Goal: Transaction & Acquisition: Purchase product/service

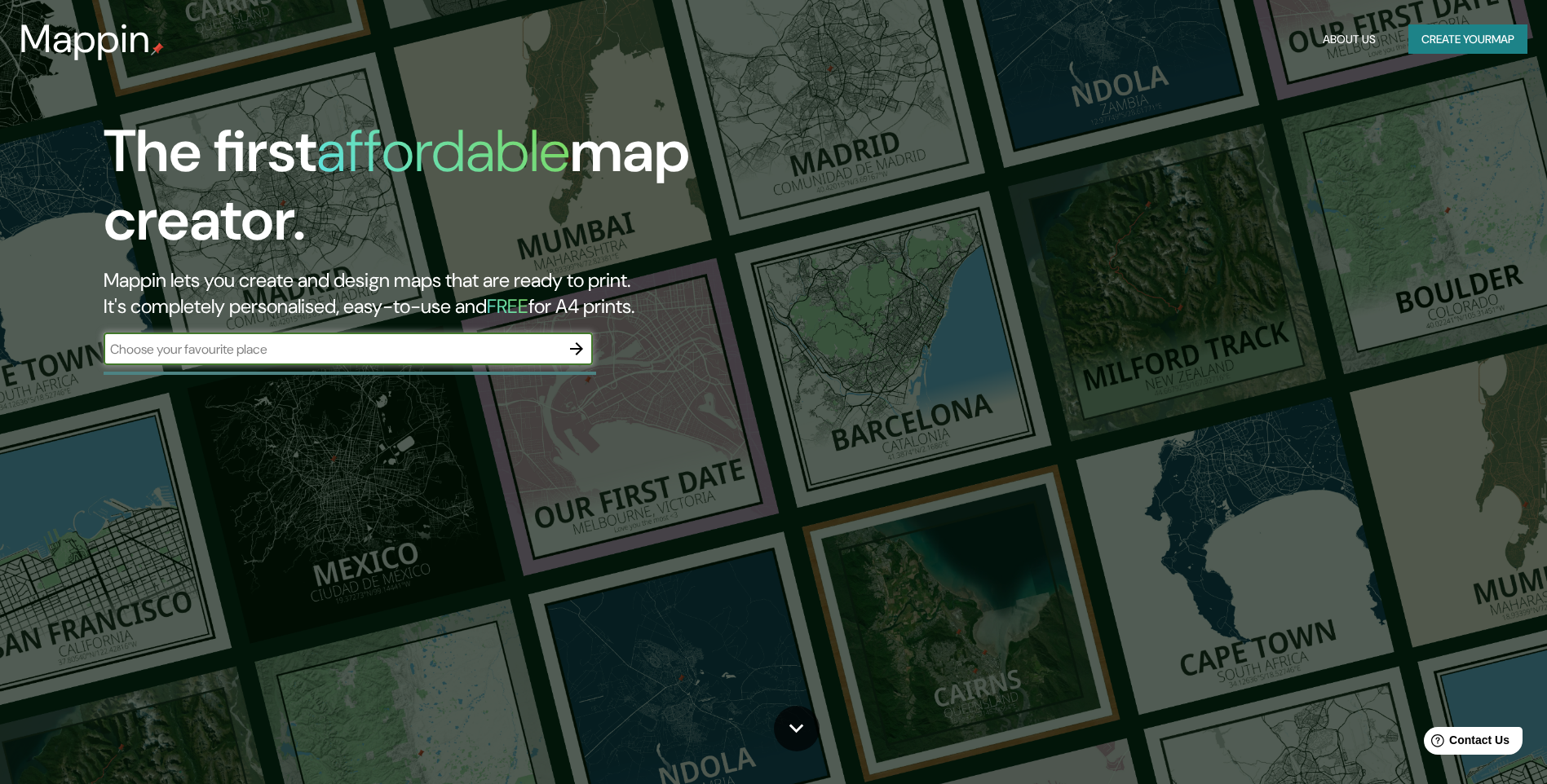
drag, startPoint x: 1451, startPoint y: 0, endPoint x: 1152, endPoint y: 405, distance: 503.4
click at [1152, 405] on div "The first affordable map creator. Mappin lets you create and design maps that a…" at bounding box center [773, 392] width 1547 height 784
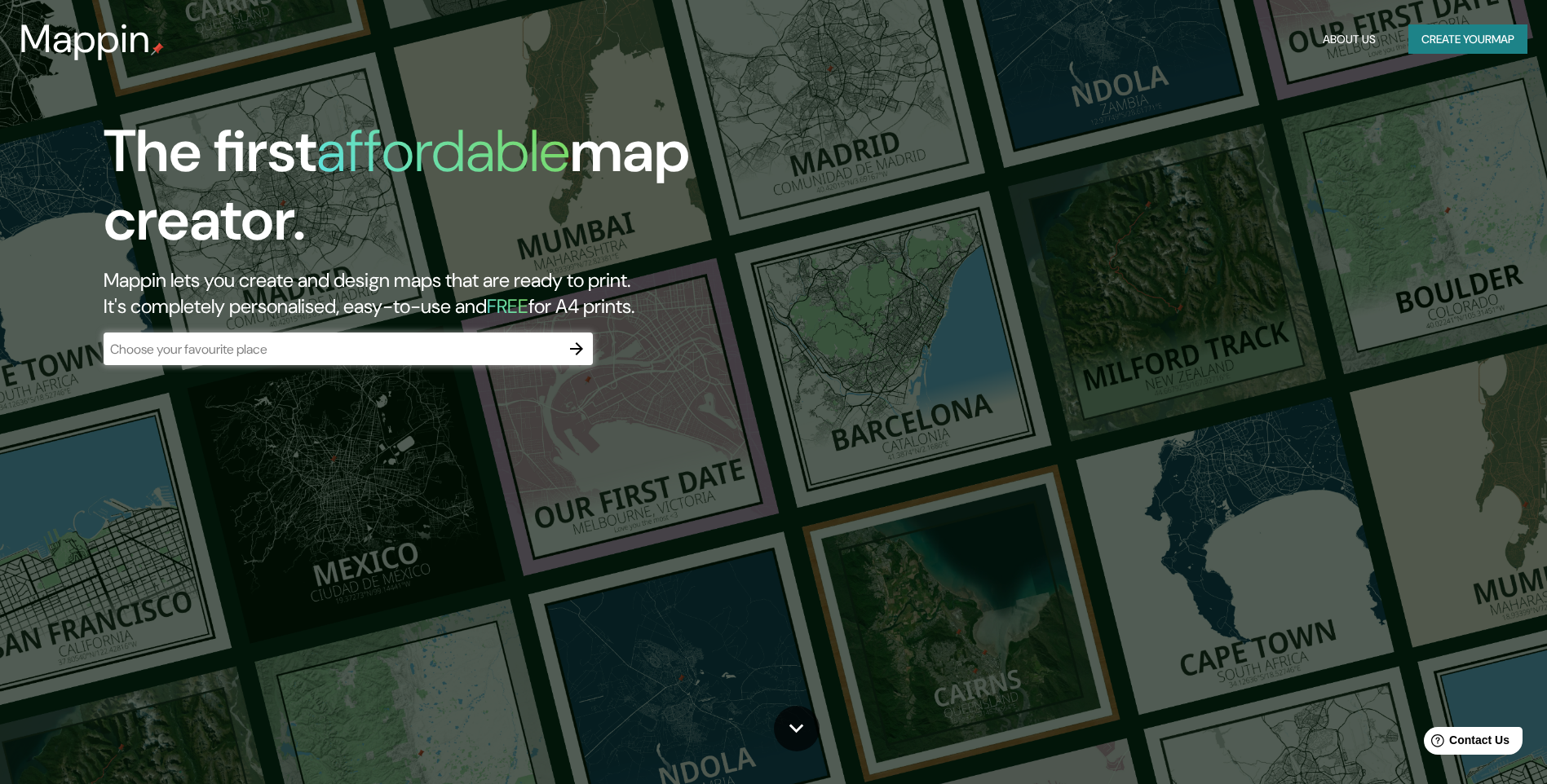
click at [555, 360] on div "​" at bounding box center [348, 349] width 489 height 32
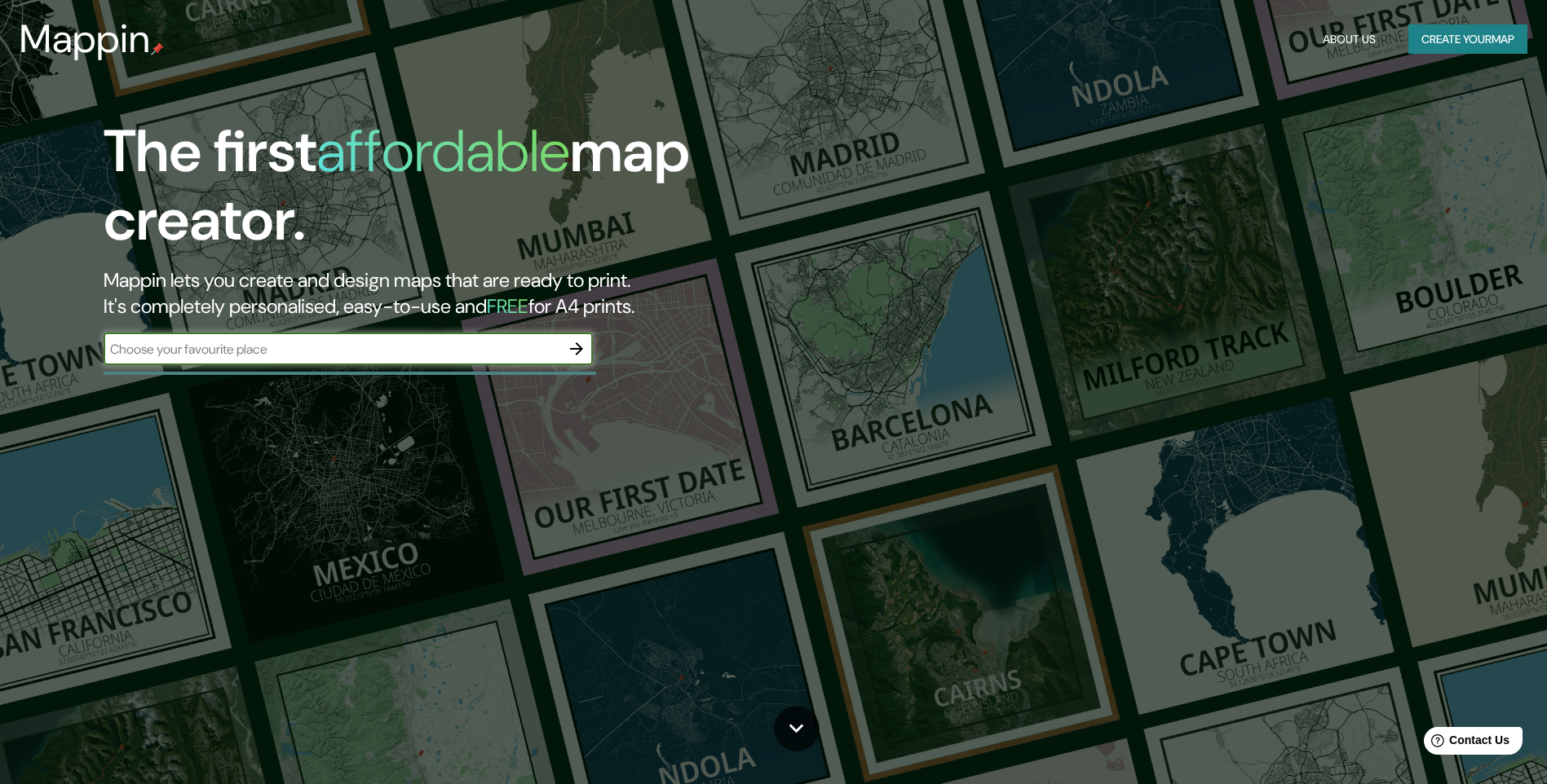
click at [567, 358] on icon "button" at bounding box center [576, 349] width 20 height 20
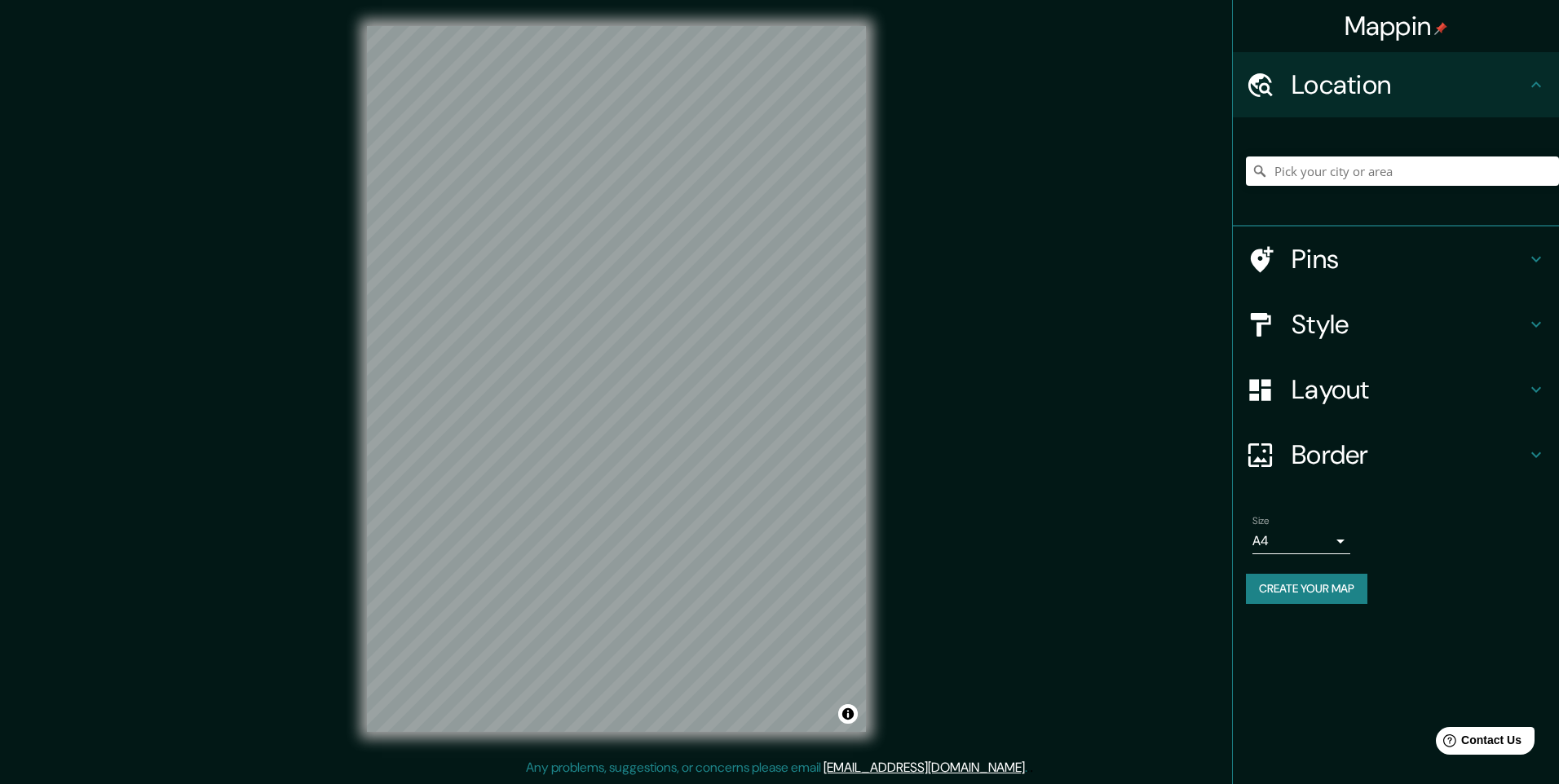
click at [1490, 324] on h4 "Style" at bounding box center [1409, 324] width 235 height 32
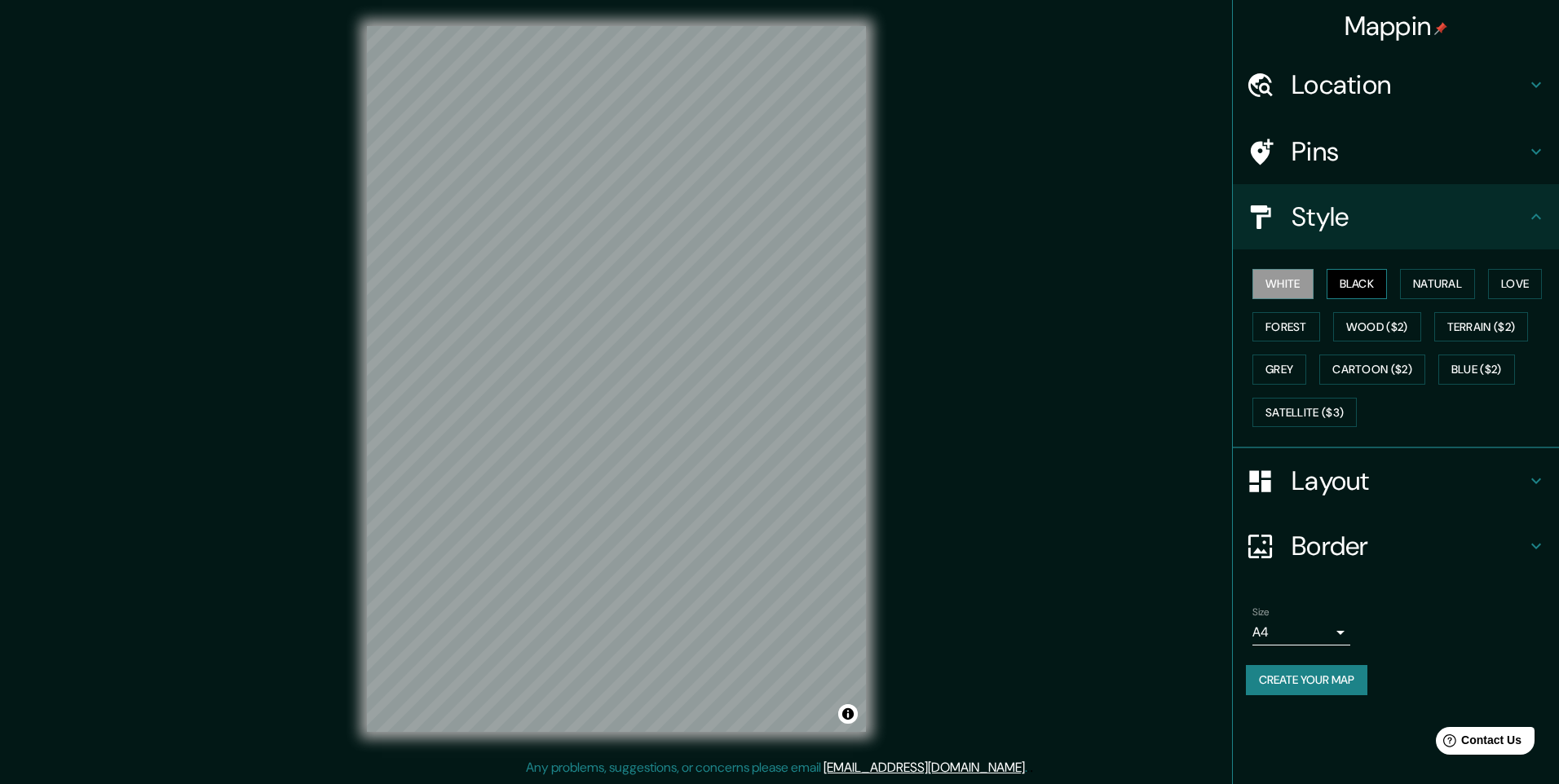
click at [1361, 284] on button "Black" at bounding box center [1357, 283] width 61 height 30
click at [1309, 284] on button "White" at bounding box center [1283, 283] width 61 height 30
click at [1466, 286] on button "Natural" at bounding box center [1437, 283] width 75 height 30
click at [1510, 287] on button "Love" at bounding box center [1515, 283] width 54 height 30
click at [1294, 332] on button "Forest" at bounding box center [1287, 327] width 68 height 30
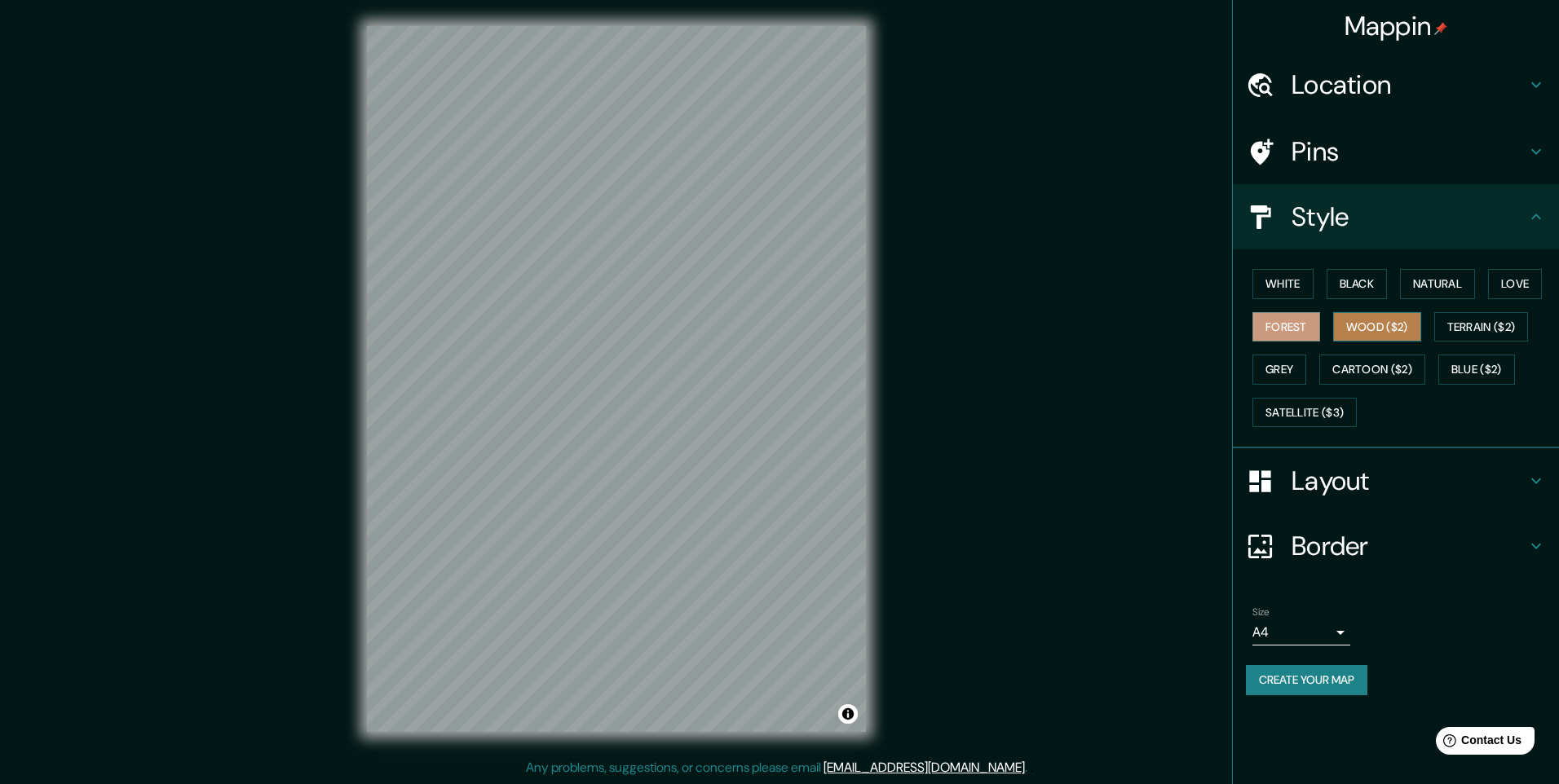
click at [1357, 327] on button "Wood ($2)" at bounding box center [1378, 327] width 88 height 30
click at [1462, 319] on button "Terrain ($2)" at bounding box center [1482, 327] width 94 height 30
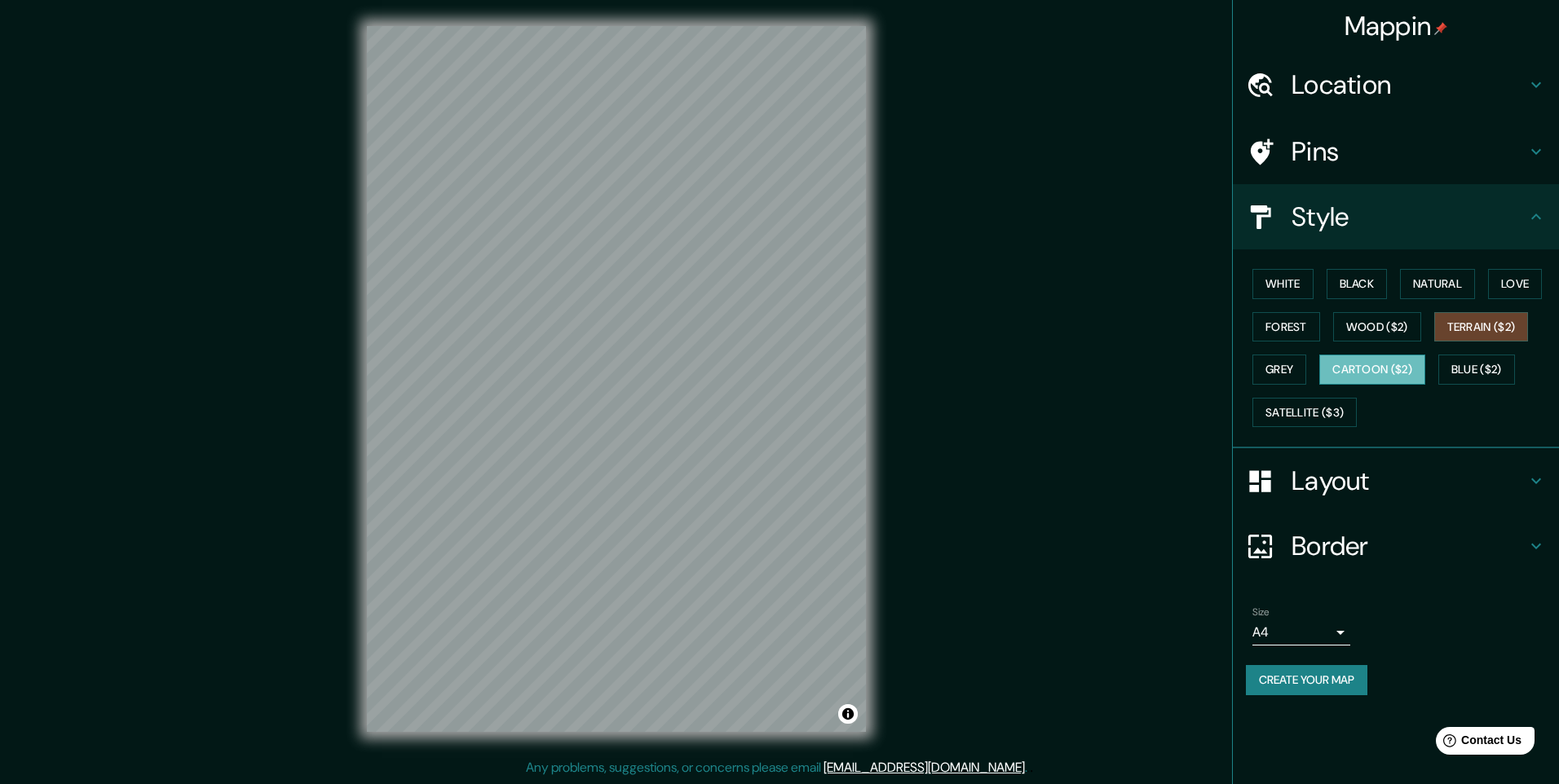
click at [1397, 380] on button "Cartoon ($2)" at bounding box center [1372, 369] width 106 height 30
click at [1286, 364] on button "Grey" at bounding box center [1279, 369] width 54 height 30
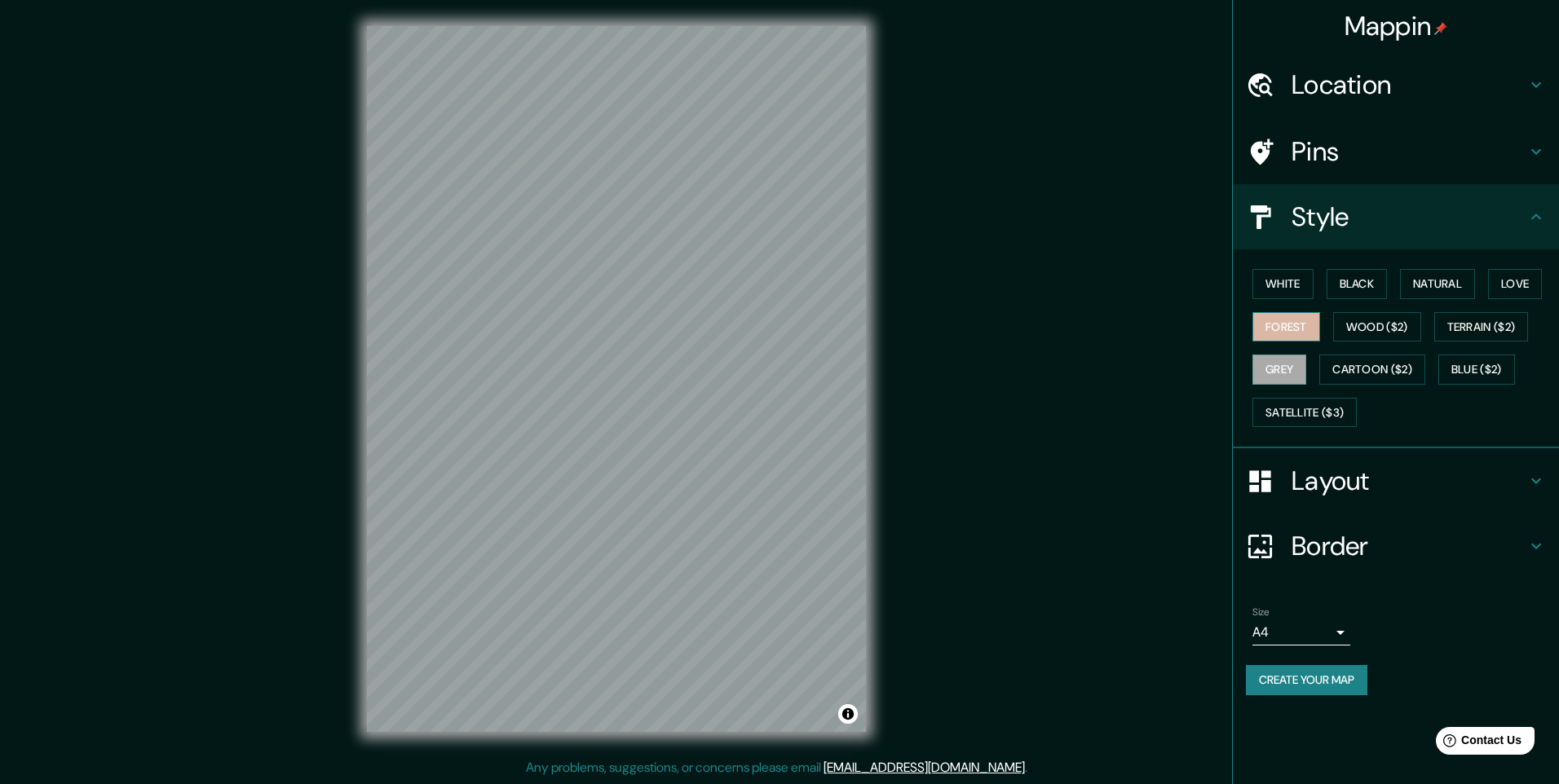
click at [1296, 336] on button "Forest" at bounding box center [1287, 327] width 68 height 30
click at [1420, 284] on button "Natural" at bounding box center [1437, 283] width 75 height 30
click at [1358, 284] on button "Black" at bounding box center [1357, 283] width 61 height 30
click at [1299, 361] on button "Grey" at bounding box center [1279, 369] width 54 height 30
click at [1499, 318] on button "Terrain ($2)" at bounding box center [1482, 327] width 94 height 30
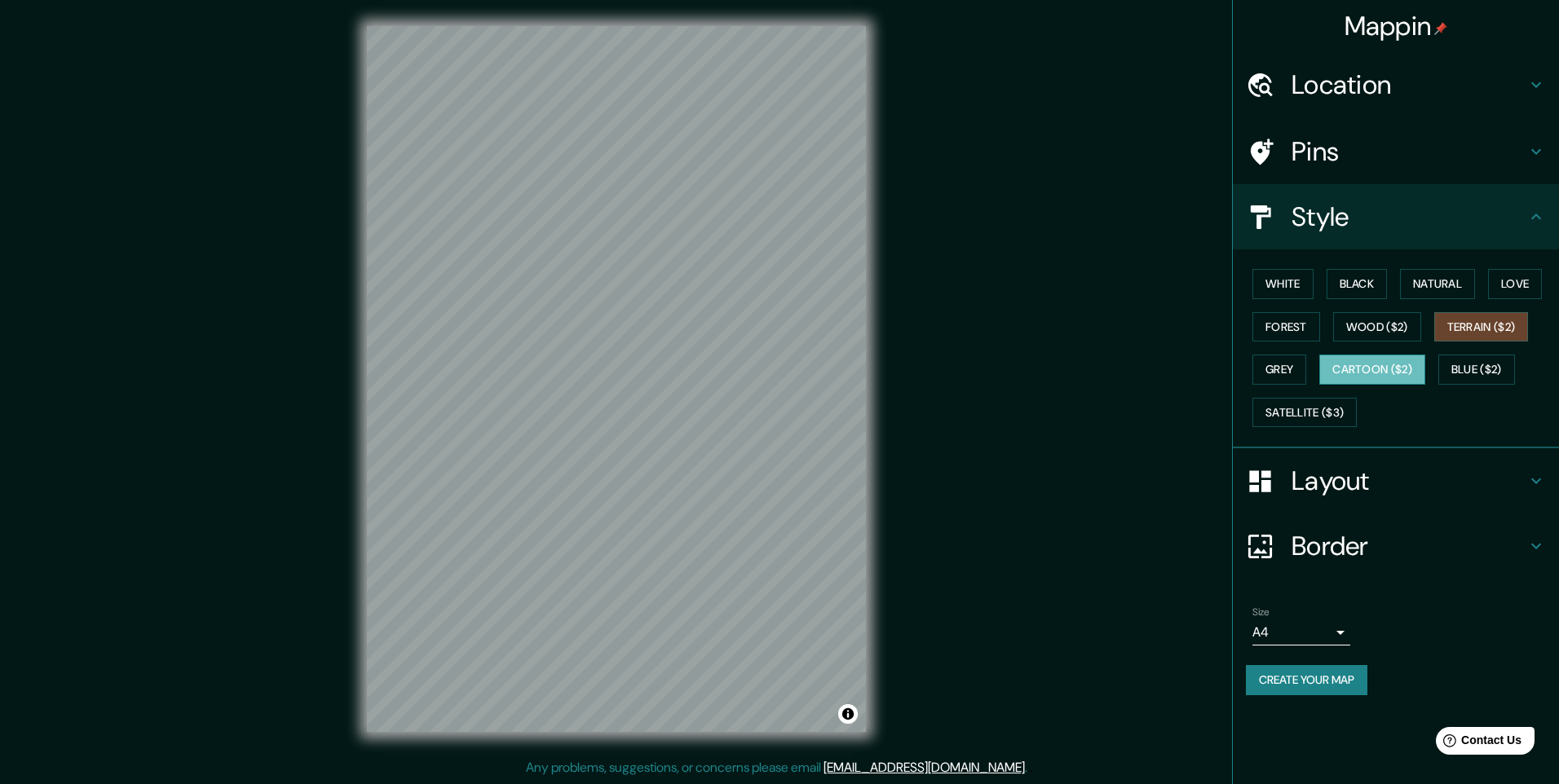
click at [1401, 365] on button "Cartoon ($2)" at bounding box center [1372, 369] width 106 height 30
click at [1382, 327] on button "Wood ($2)" at bounding box center [1378, 327] width 88 height 30
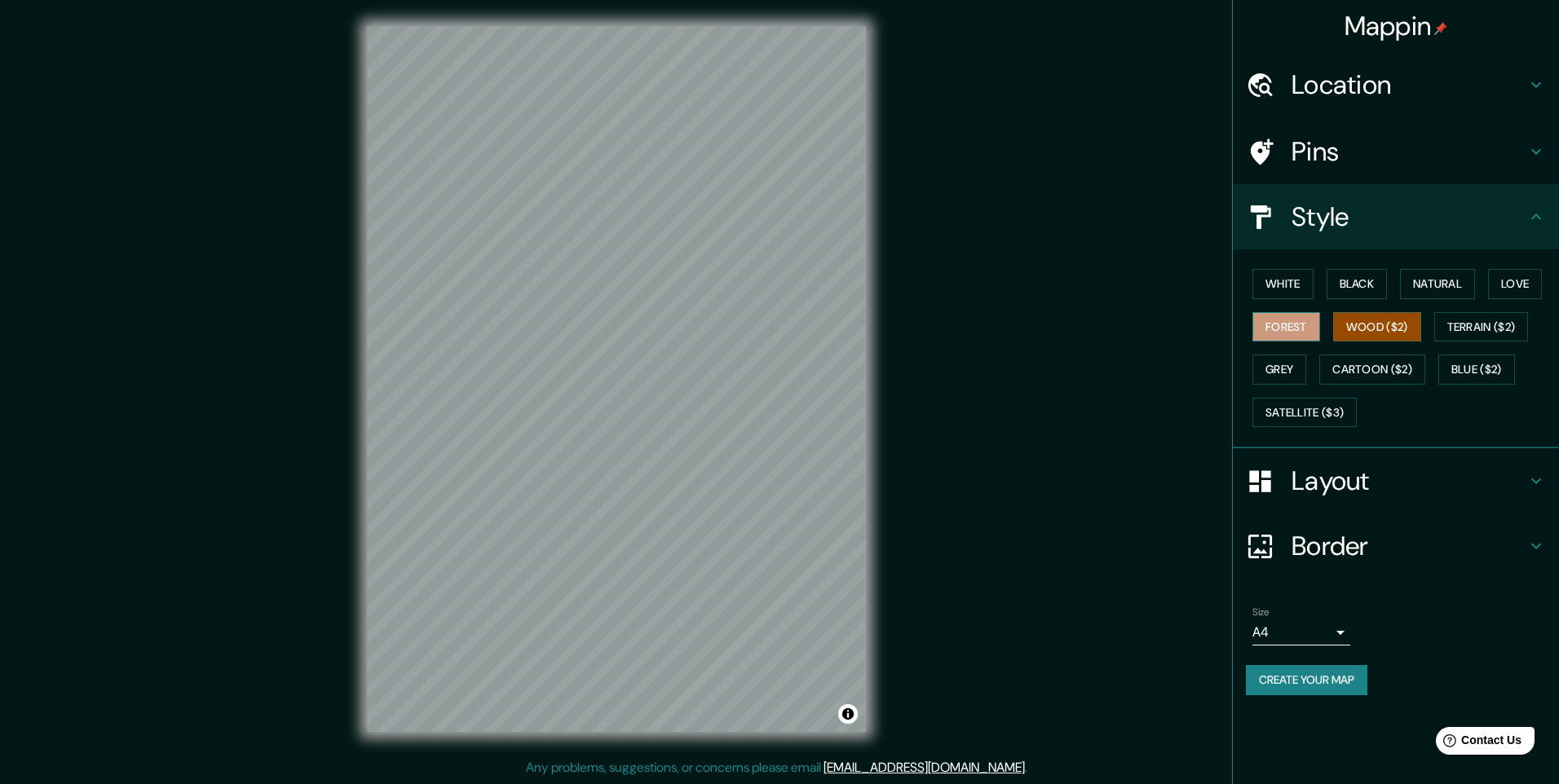
click at [1294, 320] on button "Forest" at bounding box center [1287, 327] width 68 height 30
click at [1297, 289] on button "White" at bounding box center [1283, 283] width 61 height 30
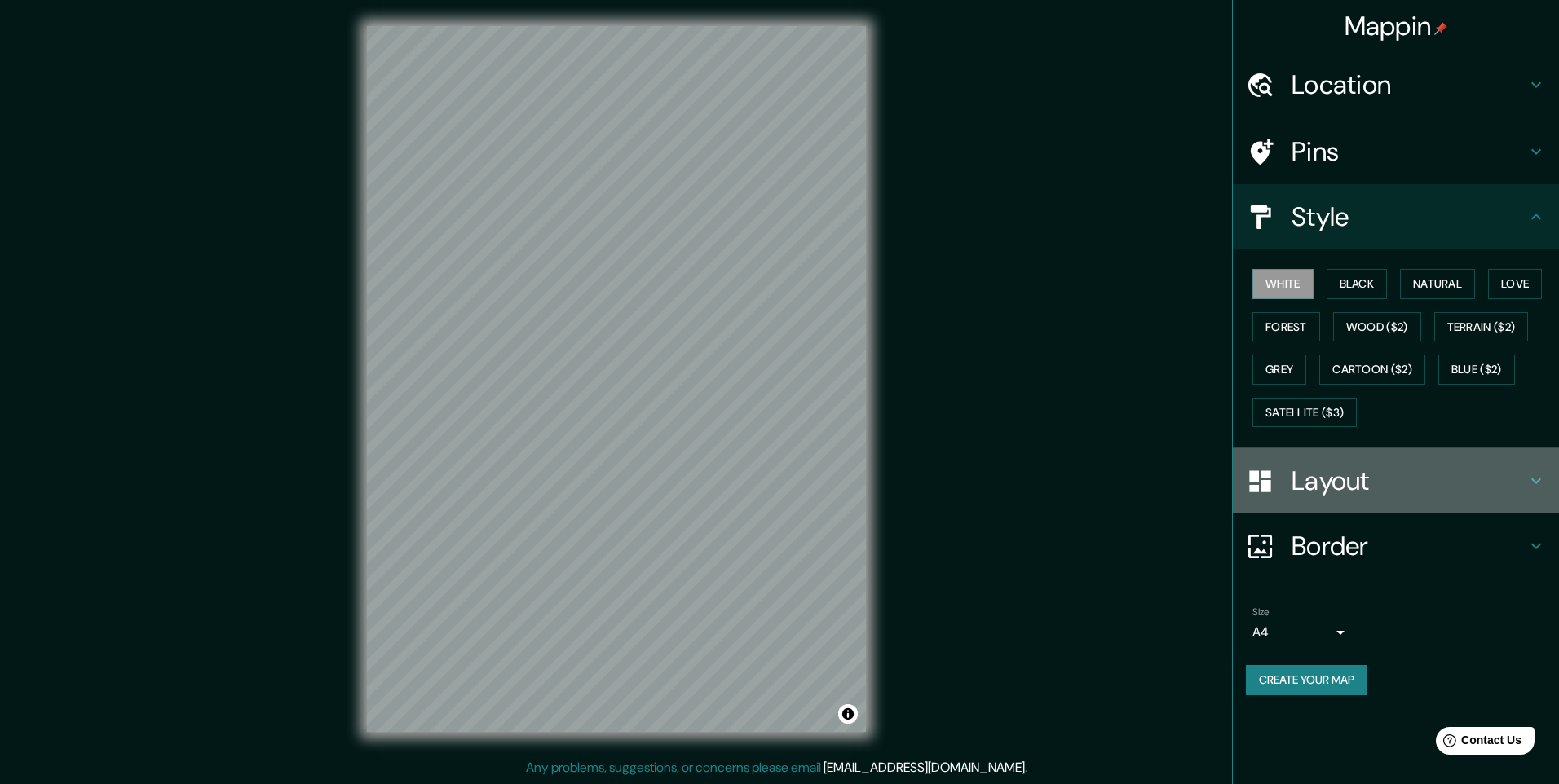
click at [1353, 474] on h4 "Layout" at bounding box center [1409, 481] width 235 height 32
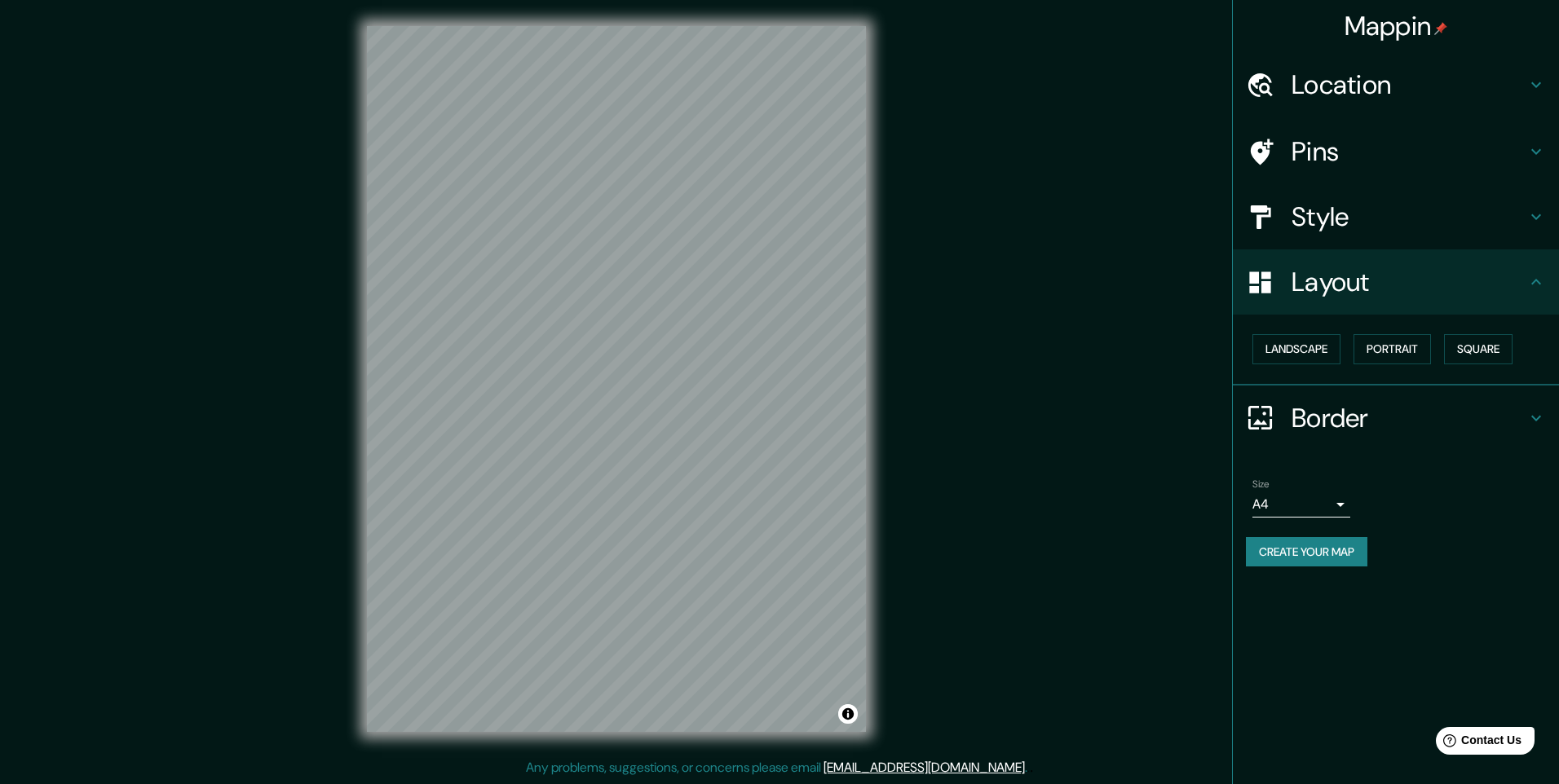
click at [1360, 413] on h4 "Border" at bounding box center [1409, 418] width 235 height 32
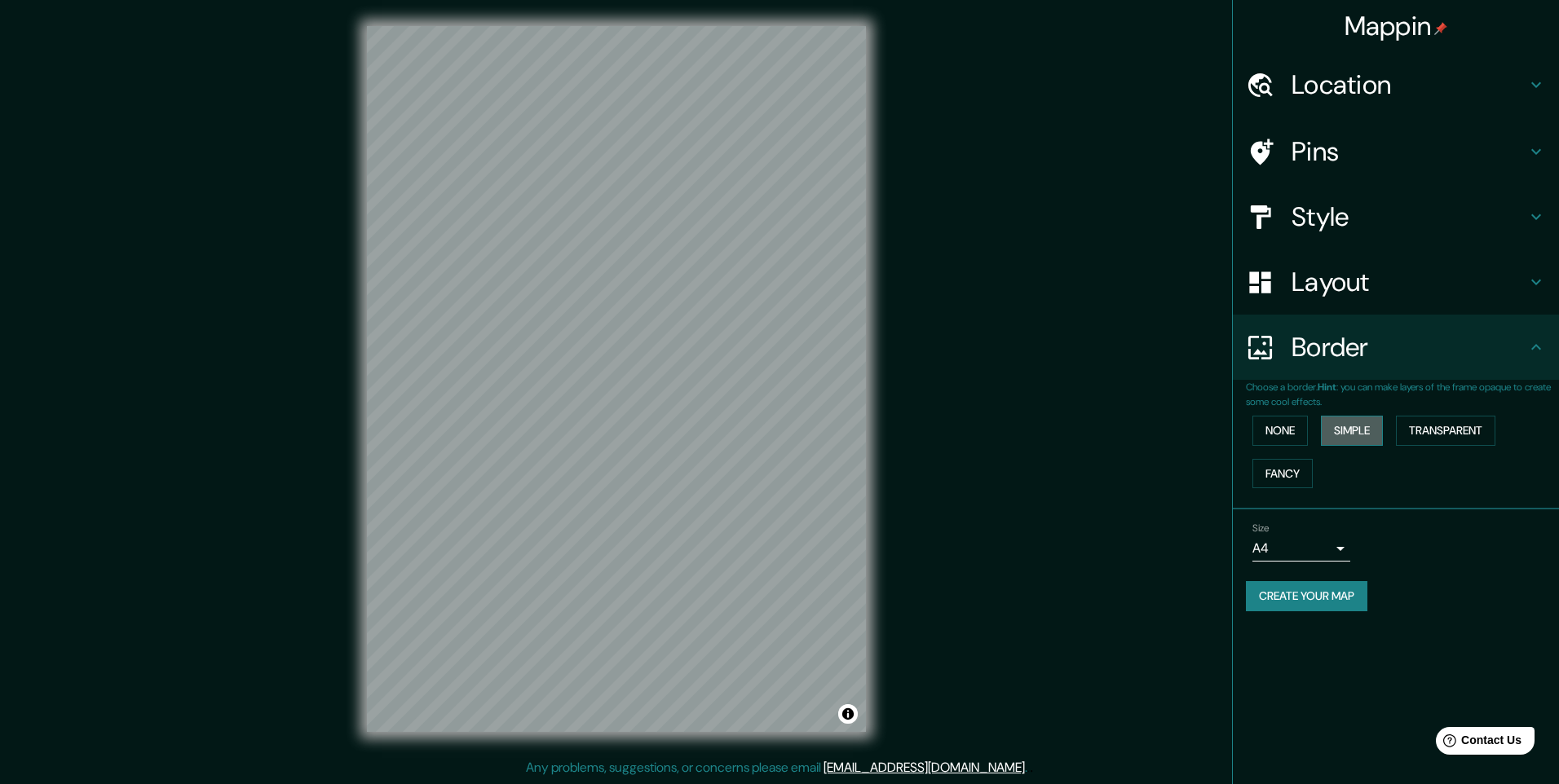
click at [1355, 433] on button "Simple" at bounding box center [1351, 430] width 62 height 30
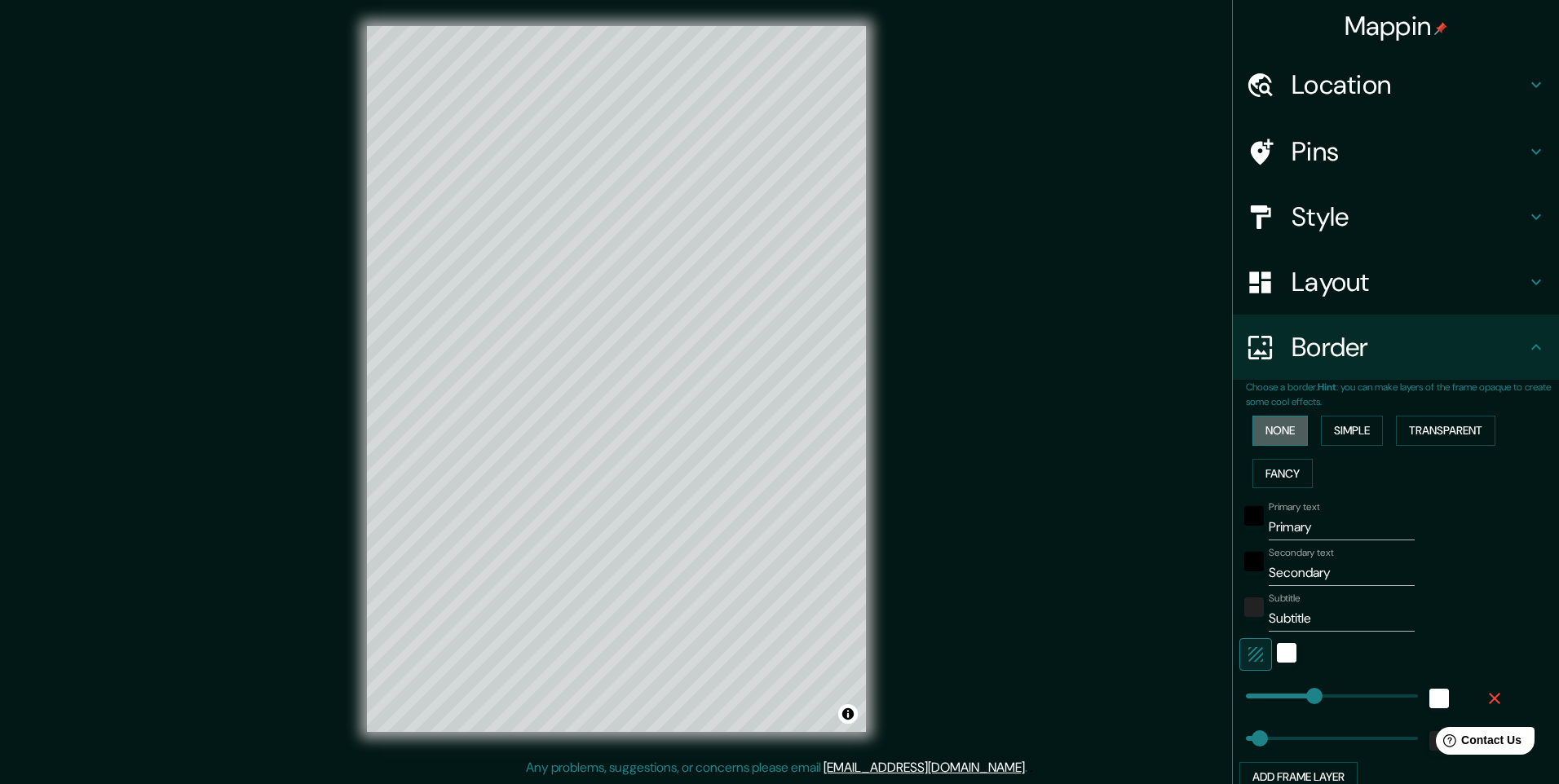
click at [1289, 429] on button "None" at bounding box center [1280, 430] width 55 height 30
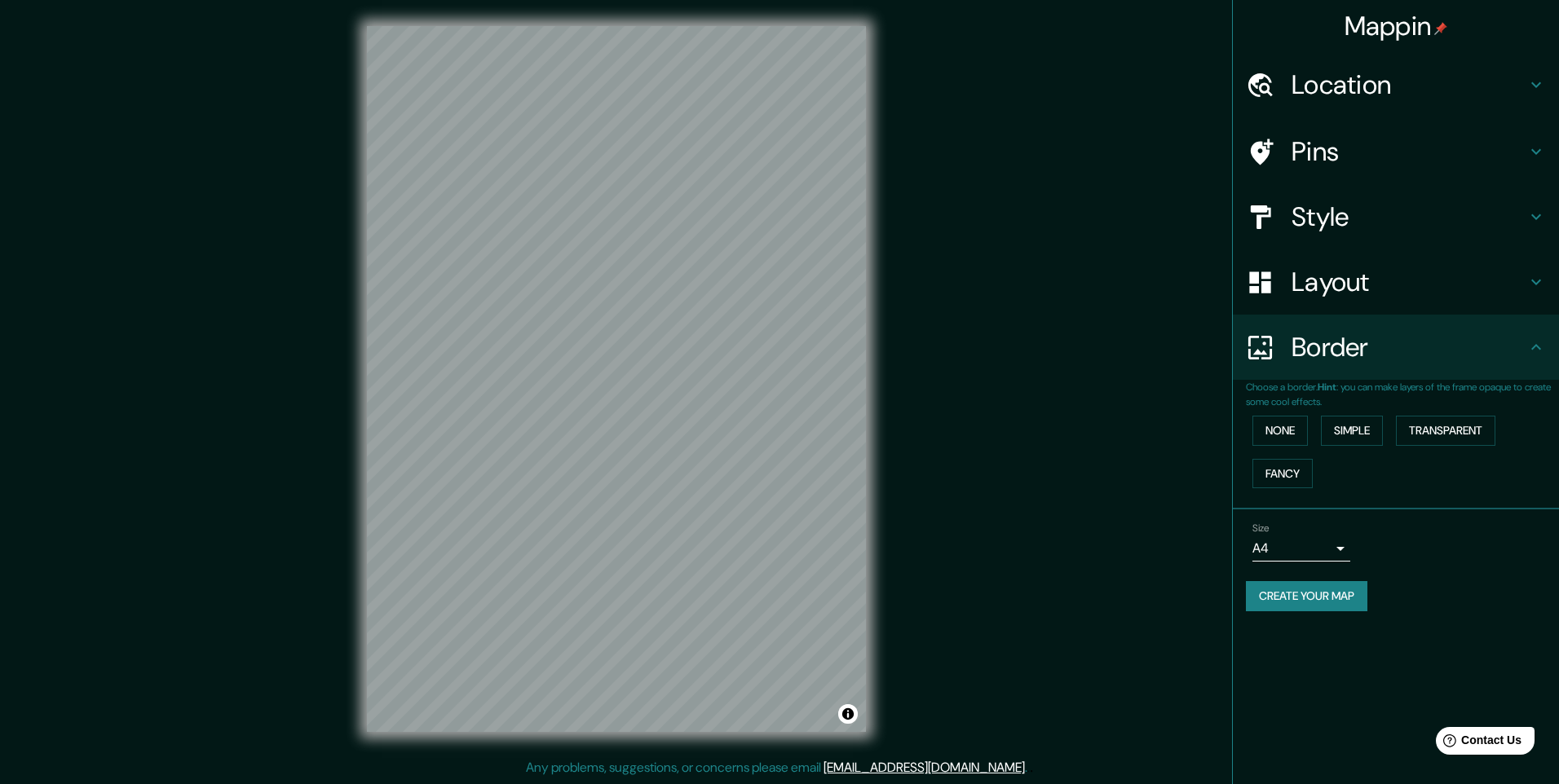
click at [1288, 457] on div "None Simple Transparent Fancy" at bounding box center [1403, 452] width 313 height 86
click at [1288, 463] on button "Fancy" at bounding box center [1283, 474] width 60 height 30
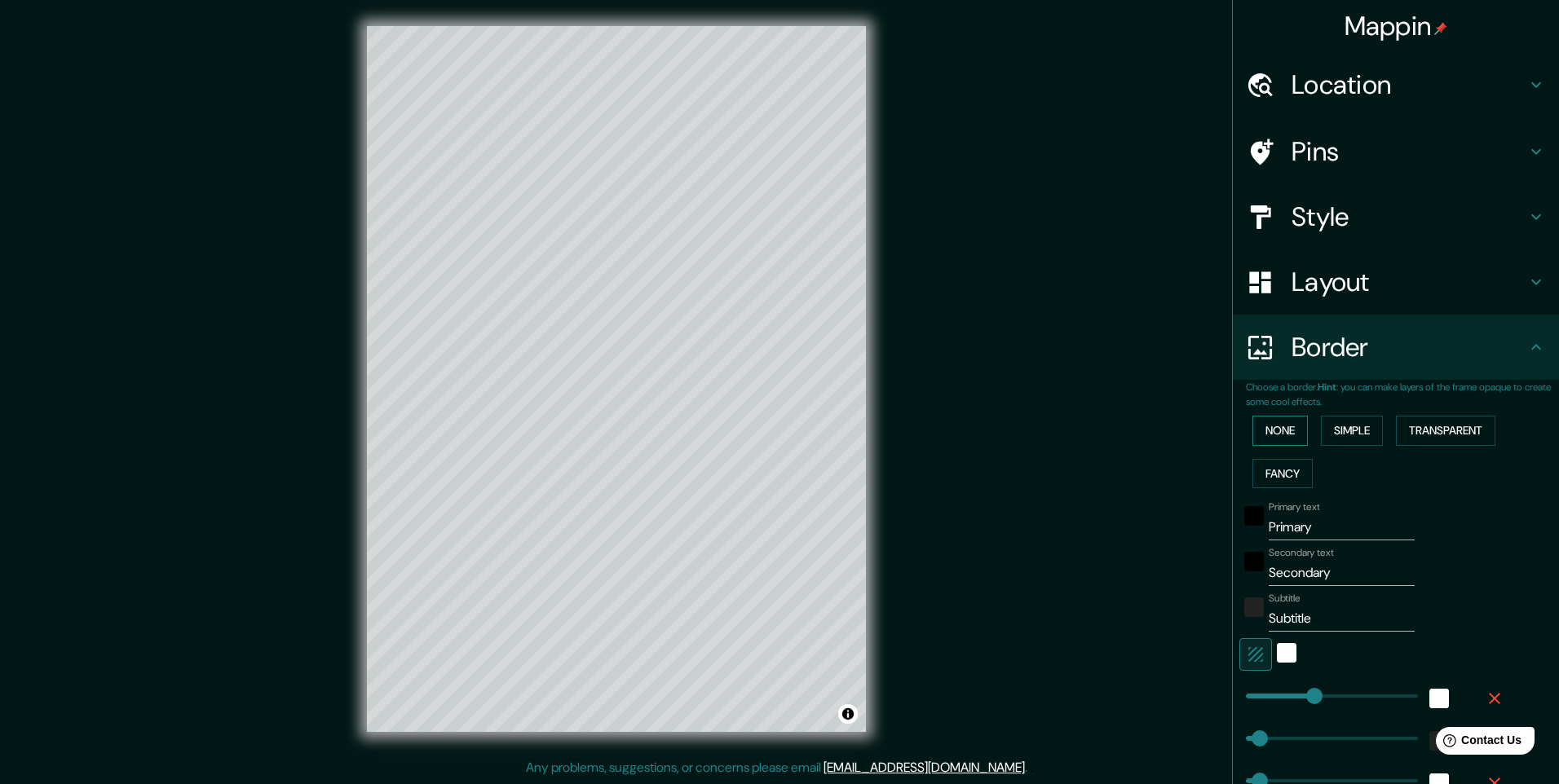
click at [1282, 431] on button "None" at bounding box center [1280, 430] width 55 height 30
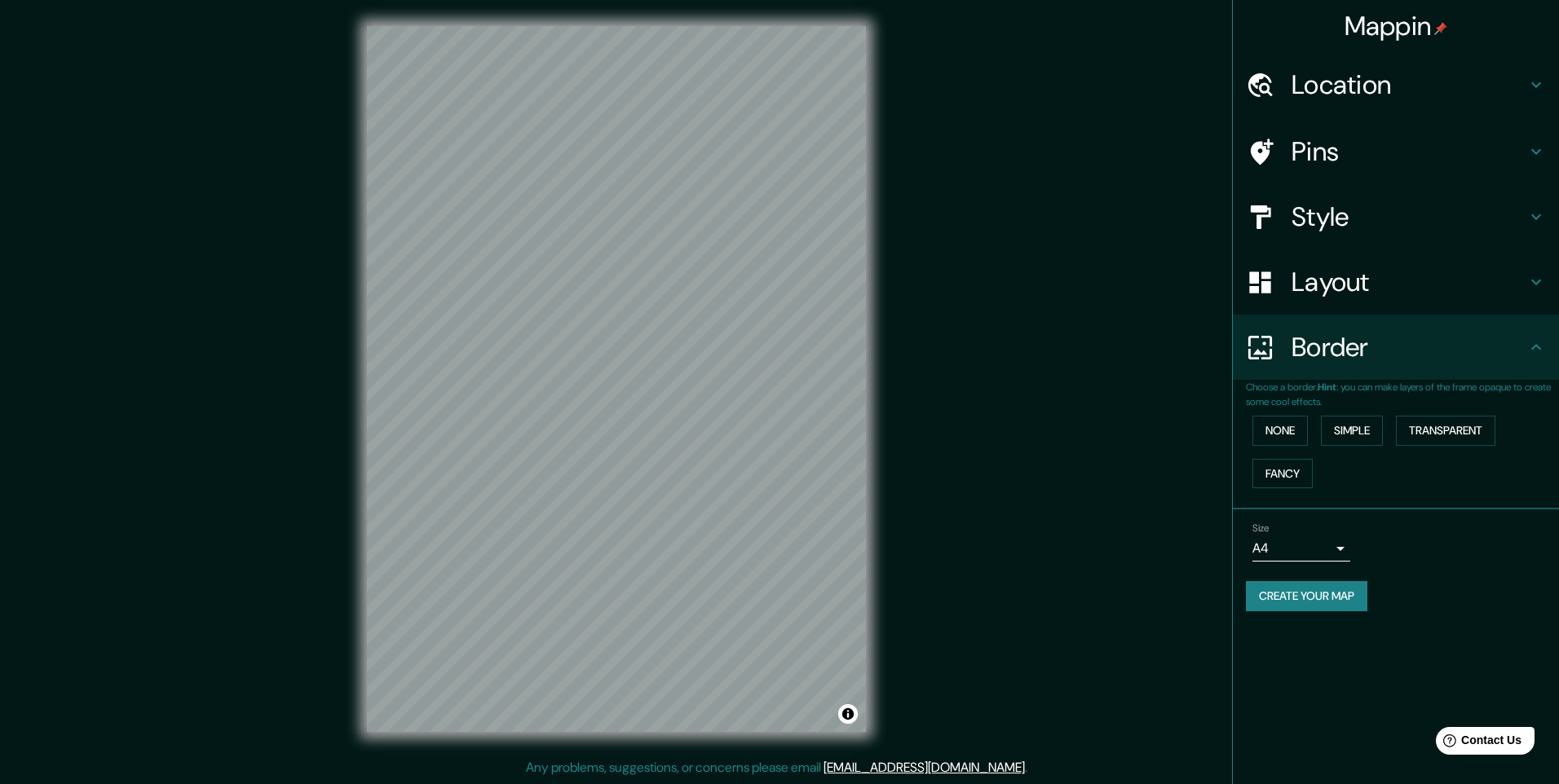
click at [1334, 544] on body "Mappin Location Pins Style Layout Border Choose a border. Hint : you can make l…" at bounding box center [779, 392] width 1559 height 784
click at [1330, 587] on li "A4" at bounding box center [1301, 582] width 98 height 30
click at [1333, 600] on button "Create your map" at bounding box center [1306, 596] width 122 height 30
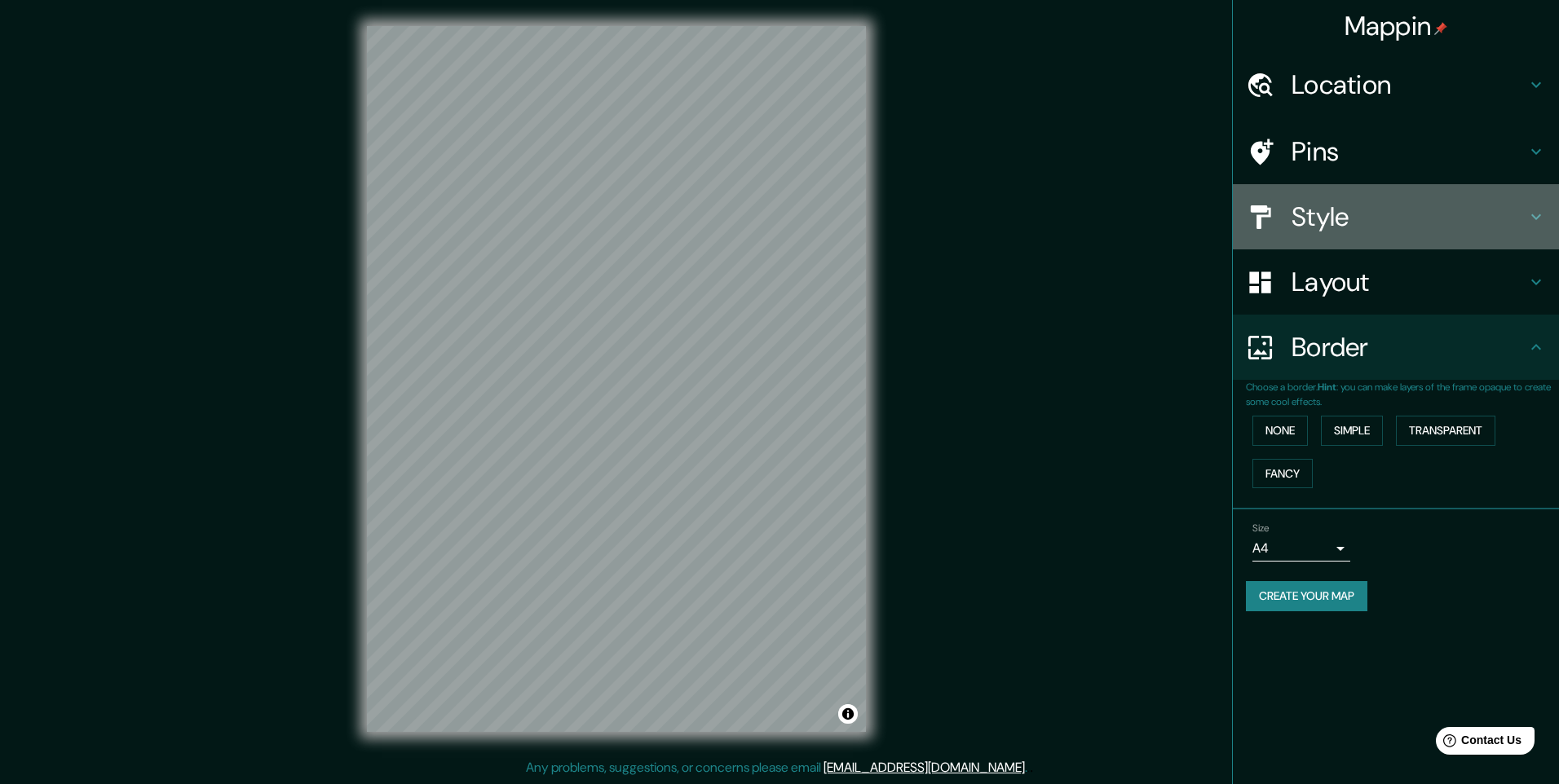
click at [1394, 230] on h4 "Style" at bounding box center [1409, 217] width 235 height 32
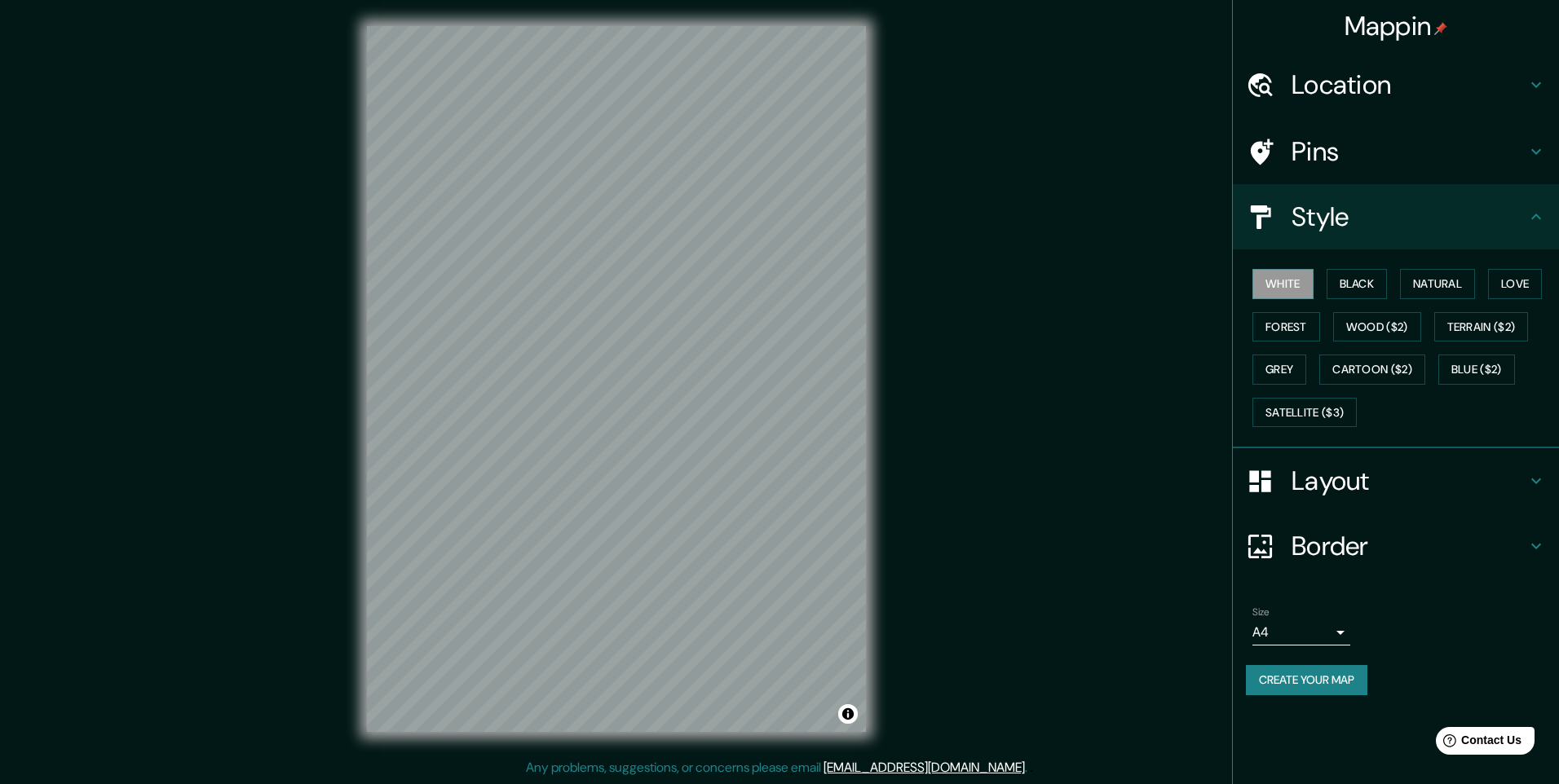
click at [1387, 492] on h4 "Layout" at bounding box center [1409, 481] width 235 height 32
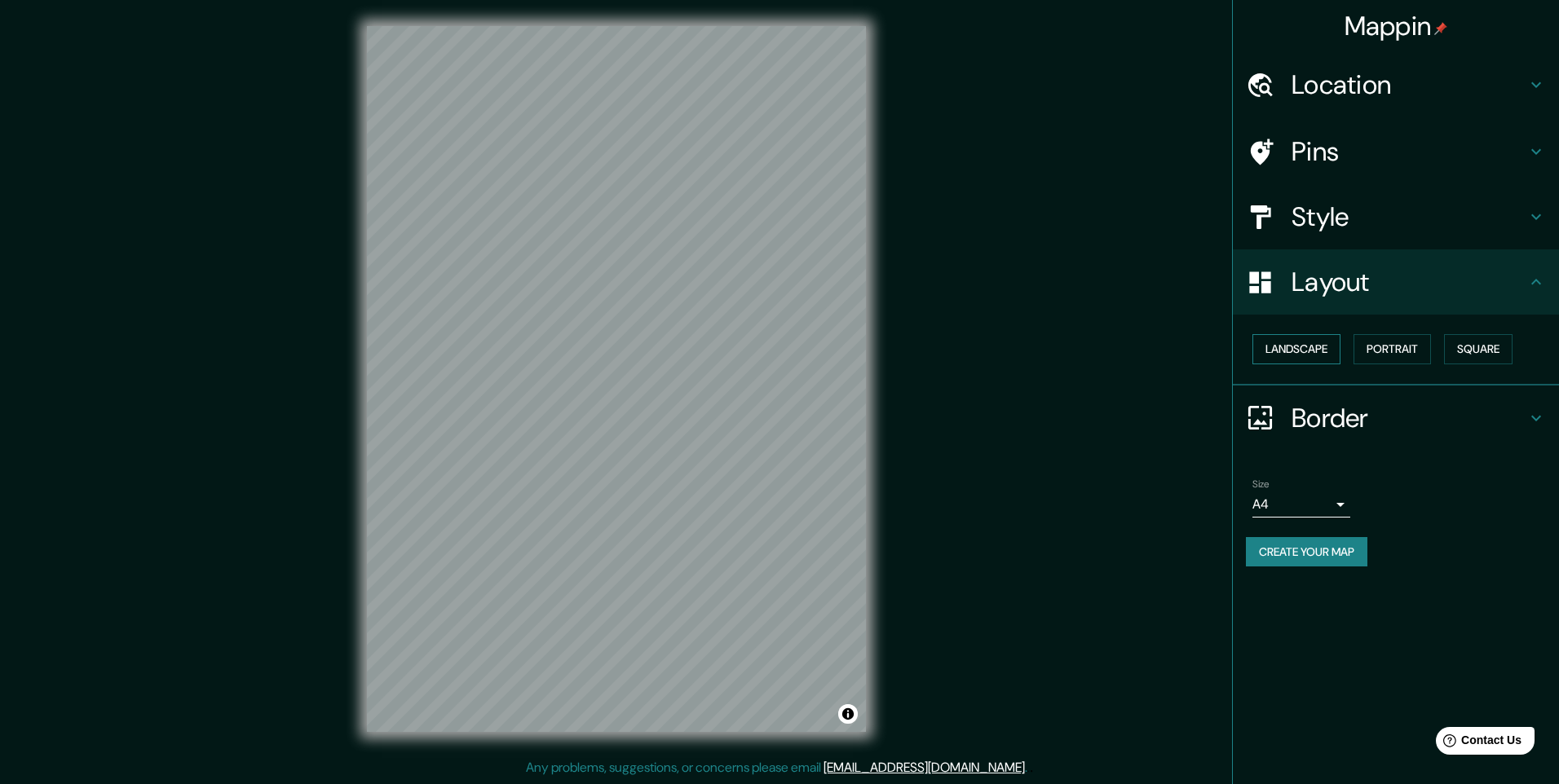
click at [1316, 350] on button "Landscape" at bounding box center [1297, 349] width 88 height 30
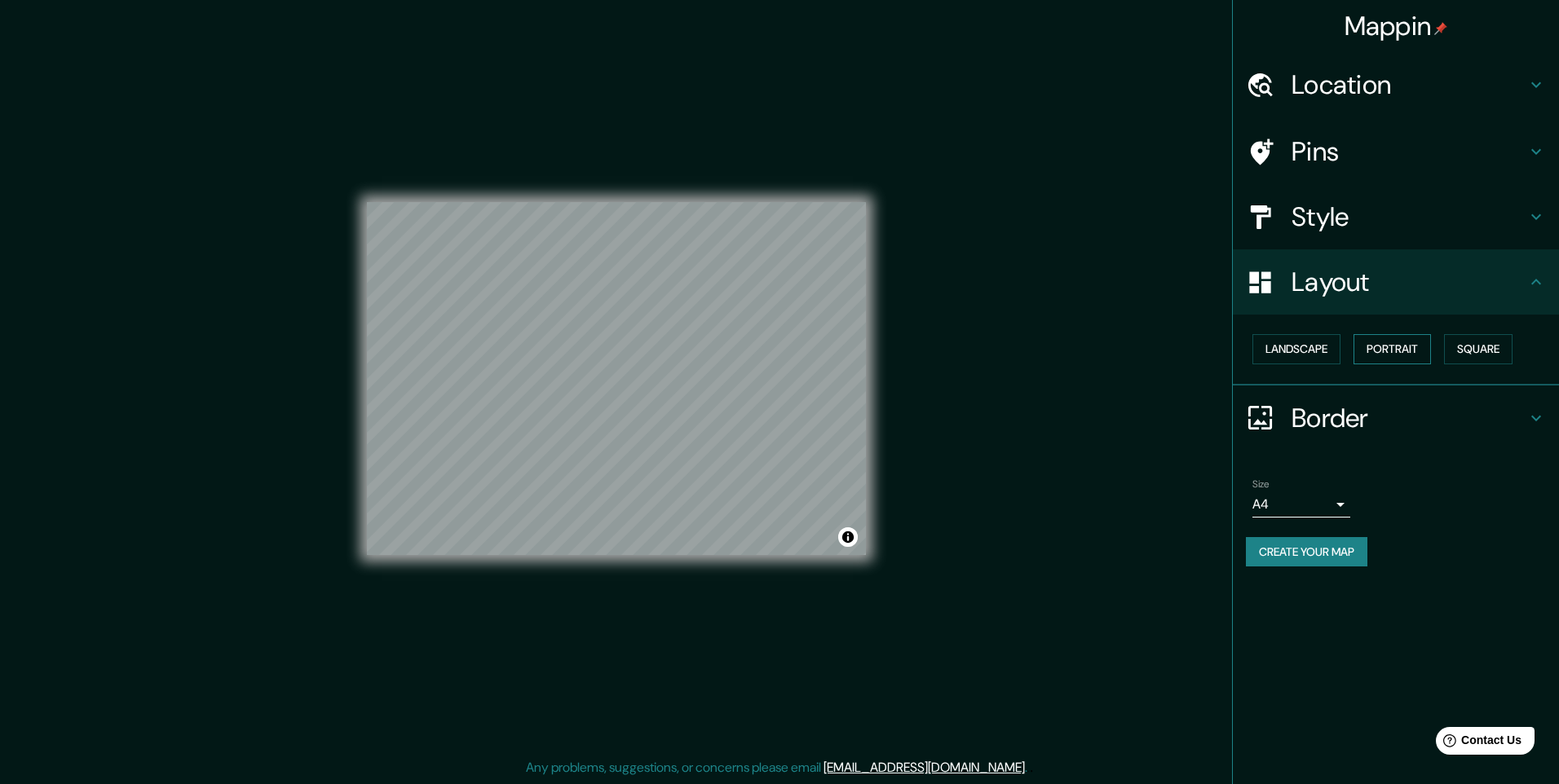
click at [1371, 346] on button "Portrait" at bounding box center [1392, 349] width 77 height 30
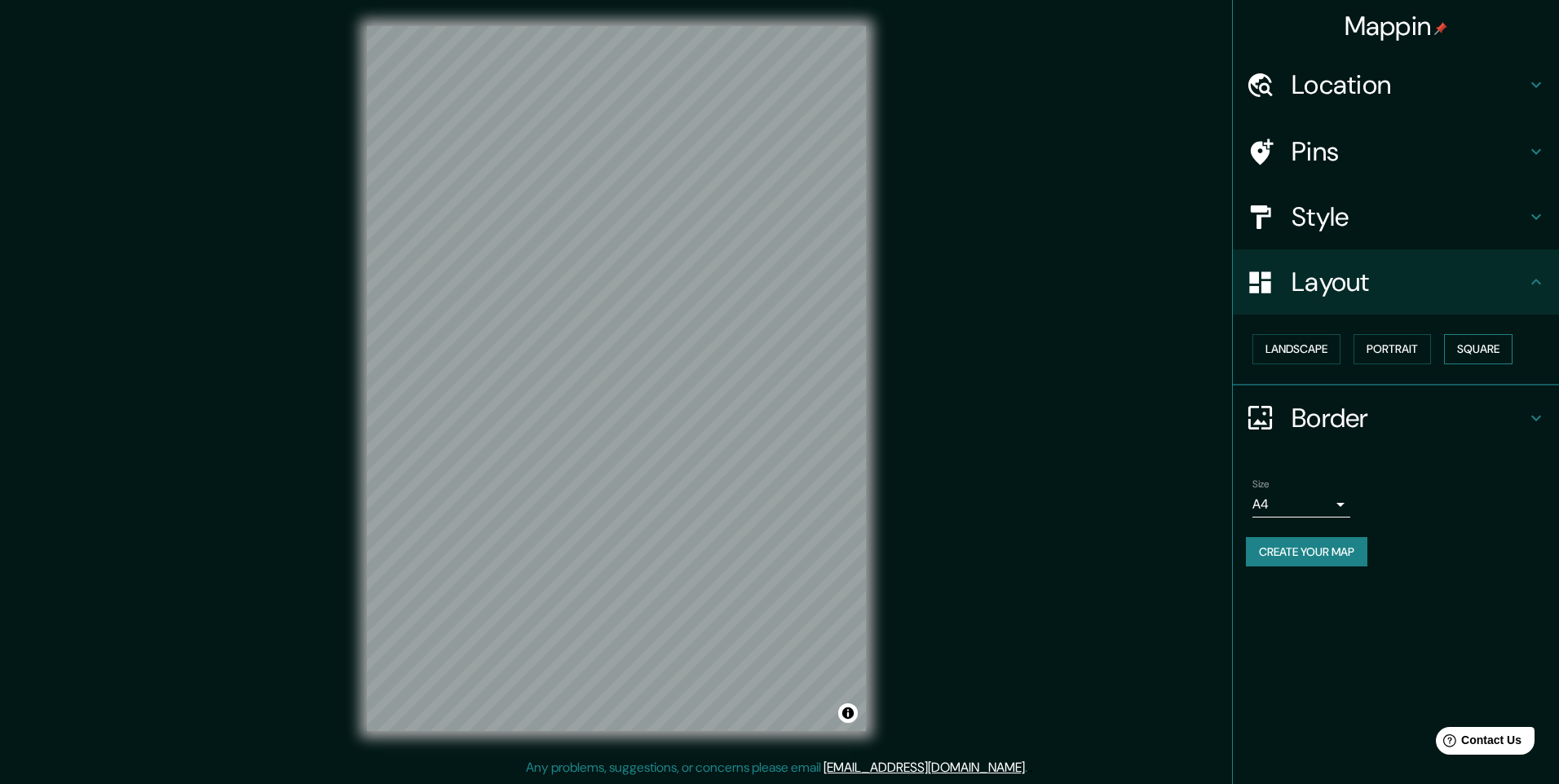
click at [1475, 349] on button "Square" at bounding box center [1478, 349] width 69 height 30
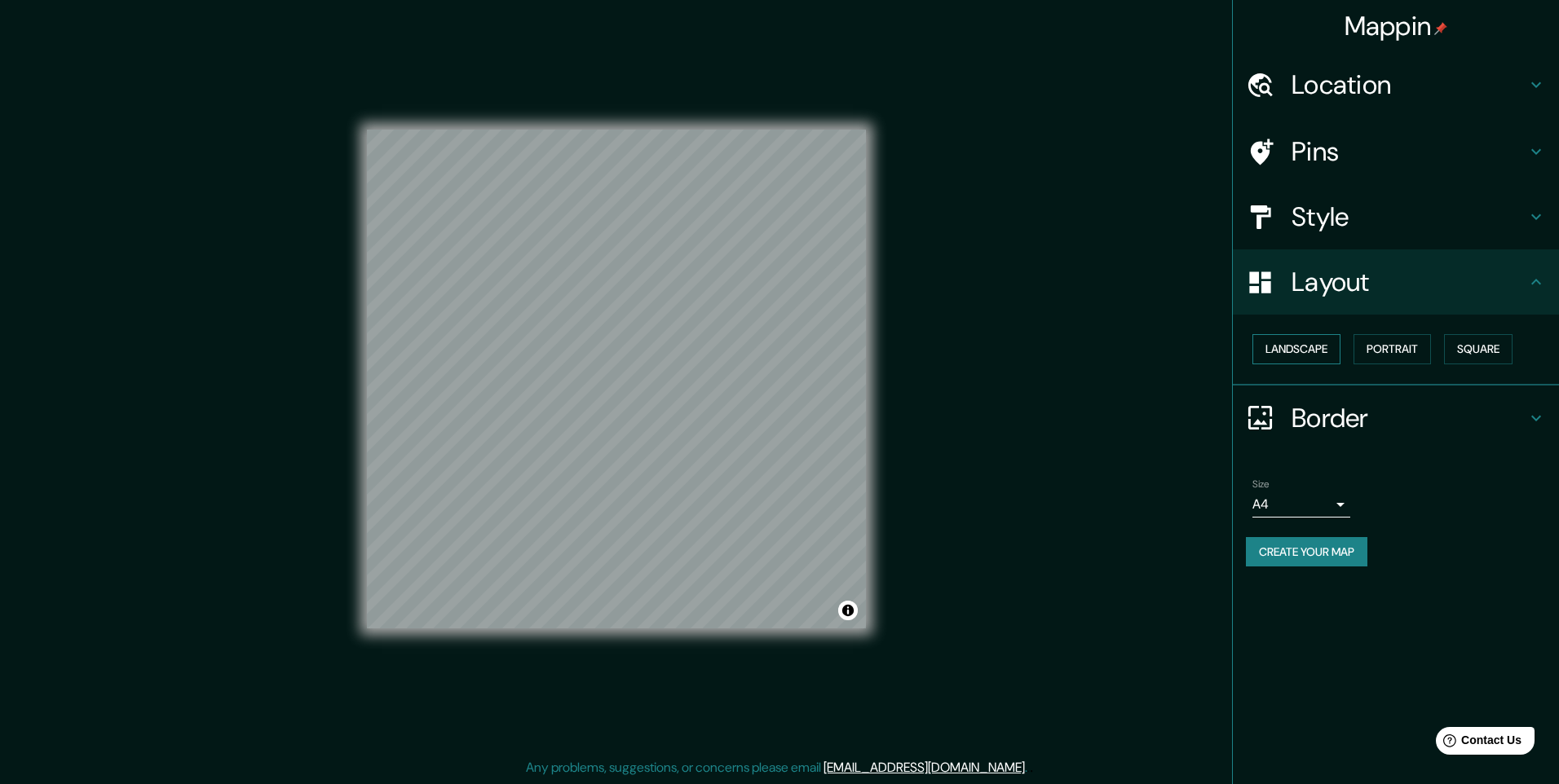
click at [1316, 346] on button "Landscape" at bounding box center [1297, 349] width 88 height 30
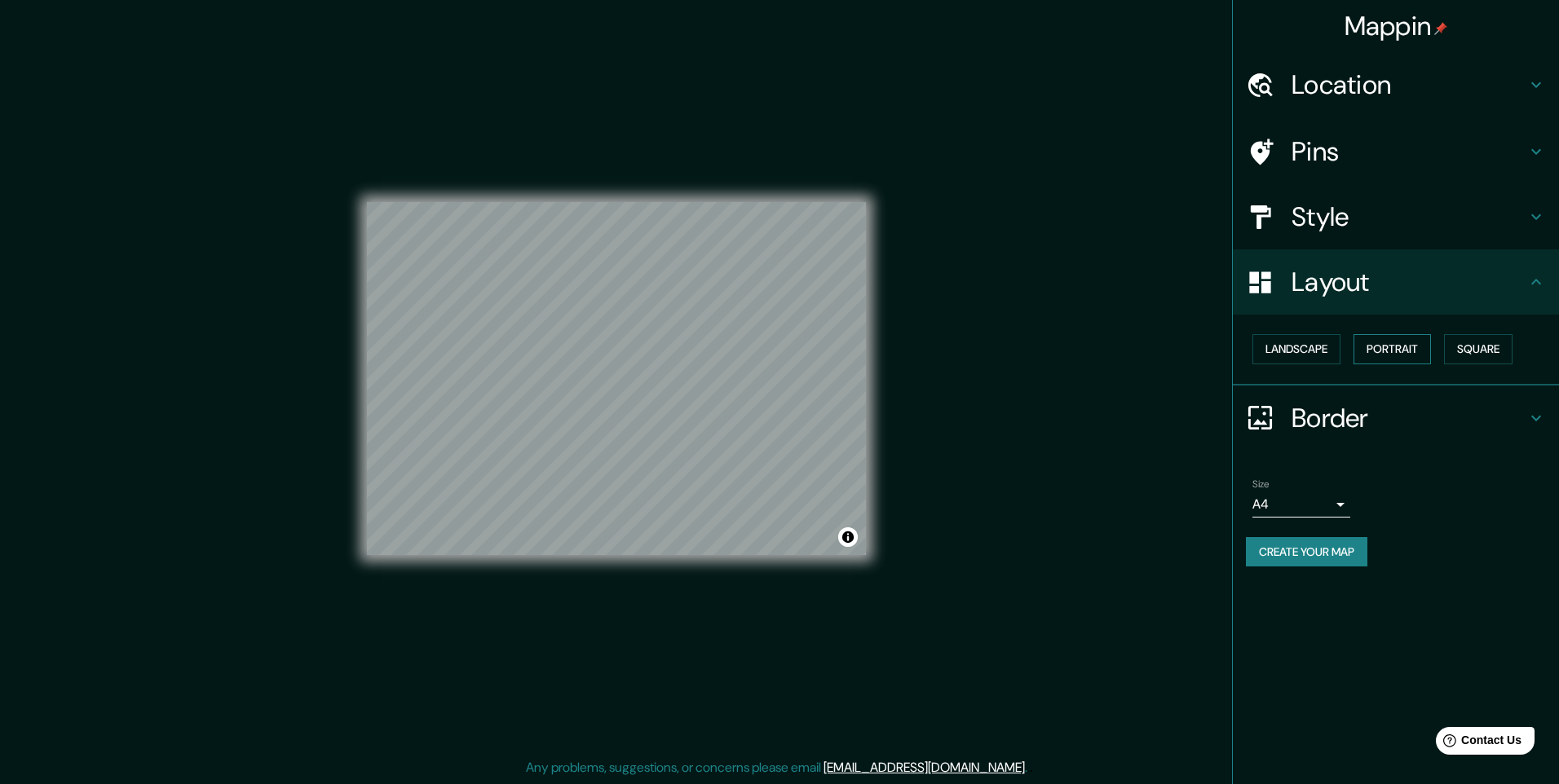
click at [1371, 346] on button "Portrait" at bounding box center [1392, 349] width 77 height 30
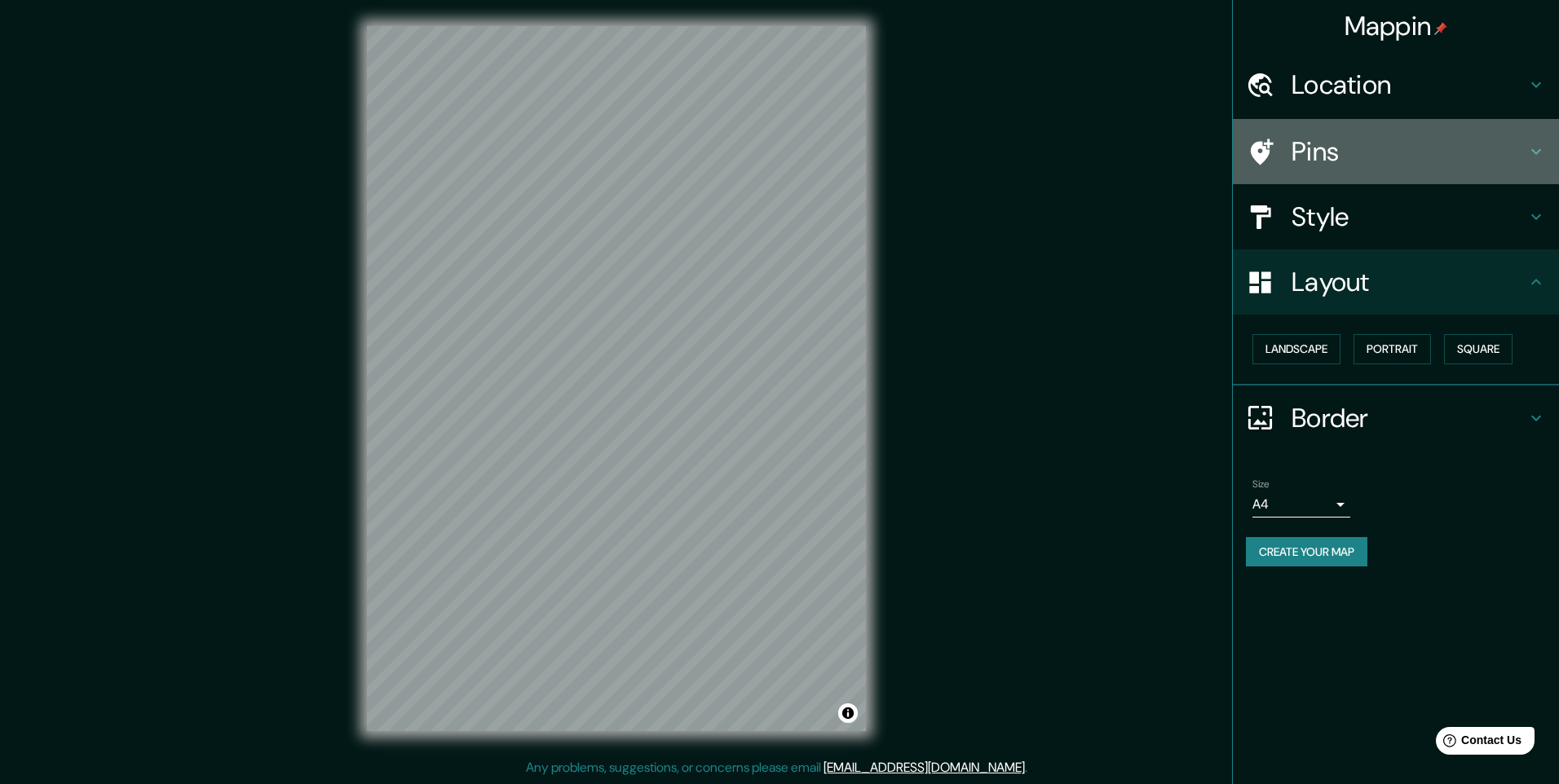
click at [1348, 162] on h4 "Pins" at bounding box center [1409, 151] width 235 height 32
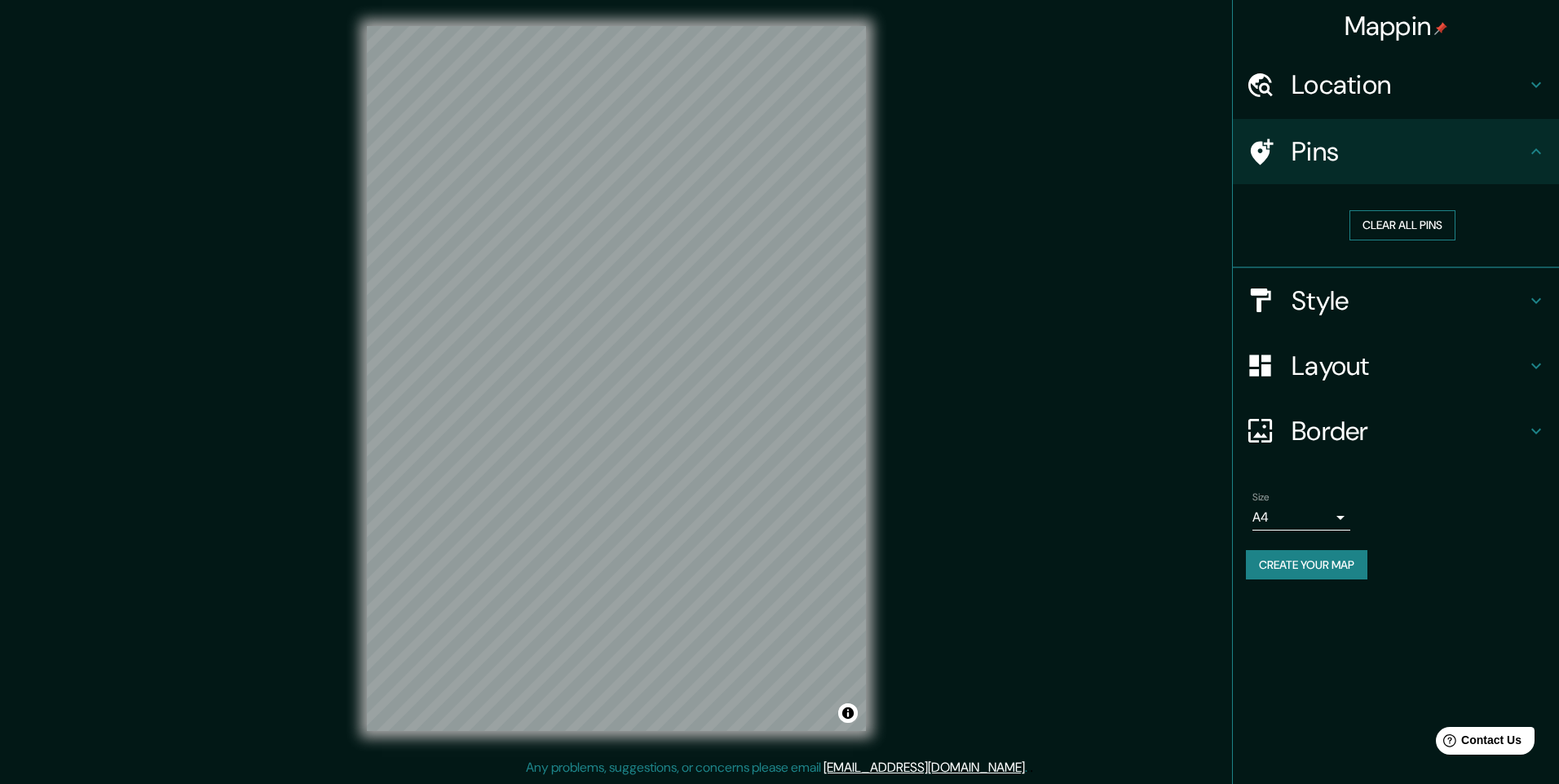
click at [1372, 224] on button "Clear all pins" at bounding box center [1403, 224] width 106 height 30
click at [1363, 226] on button "Clear all pins" at bounding box center [1403, 224] width 106 height 30
click at [1329, 67] on div "Location" at bounding box center [1397, 84] width 327 height 65
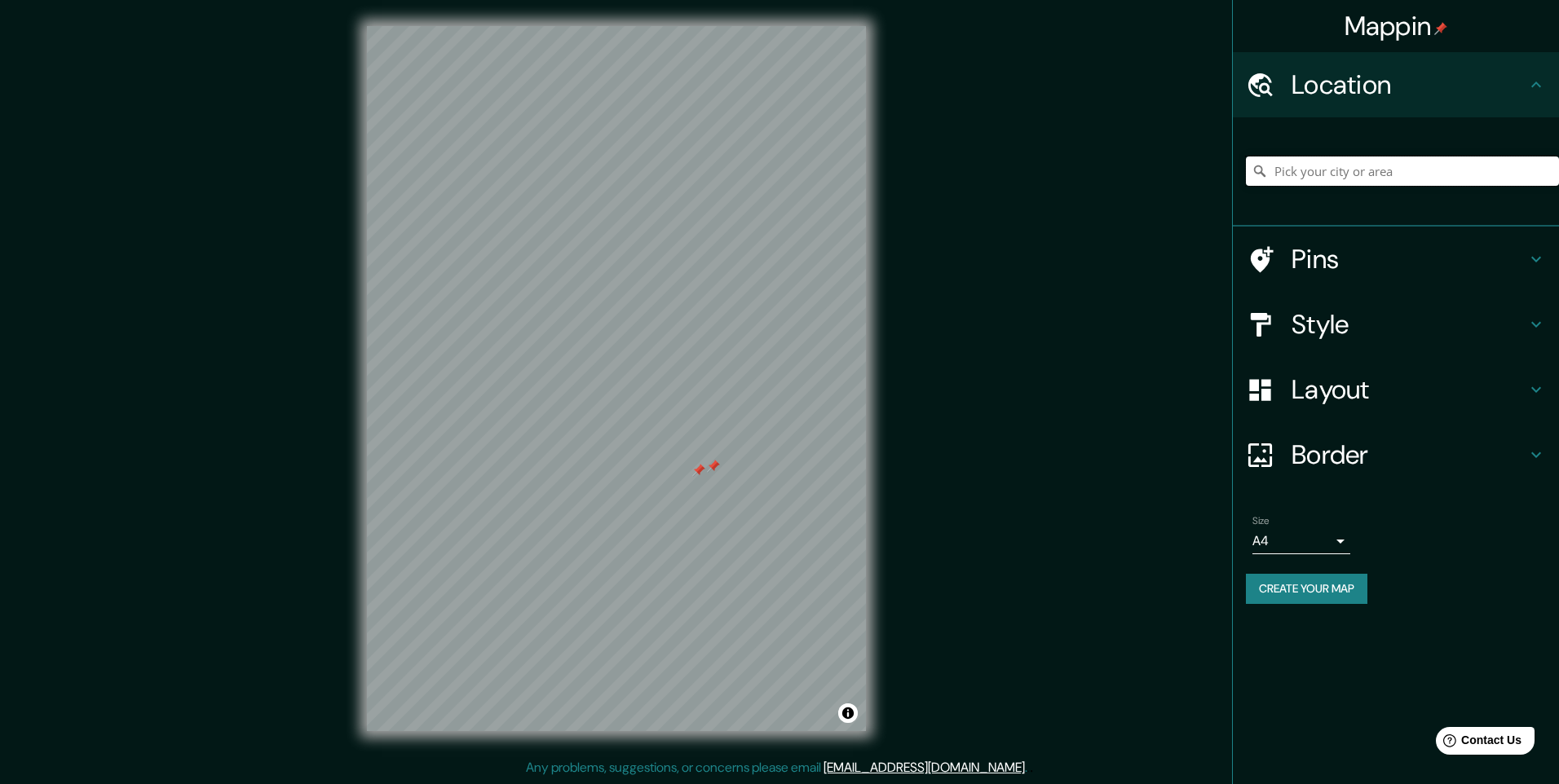
click at [1448, 179] on input "Pick your city or area" at bounding box center [1403, 171] width 313 height 30
click at [1337, 173] on input "Pick your city or area" at bounding box center [1403, 171] width 313 height 30
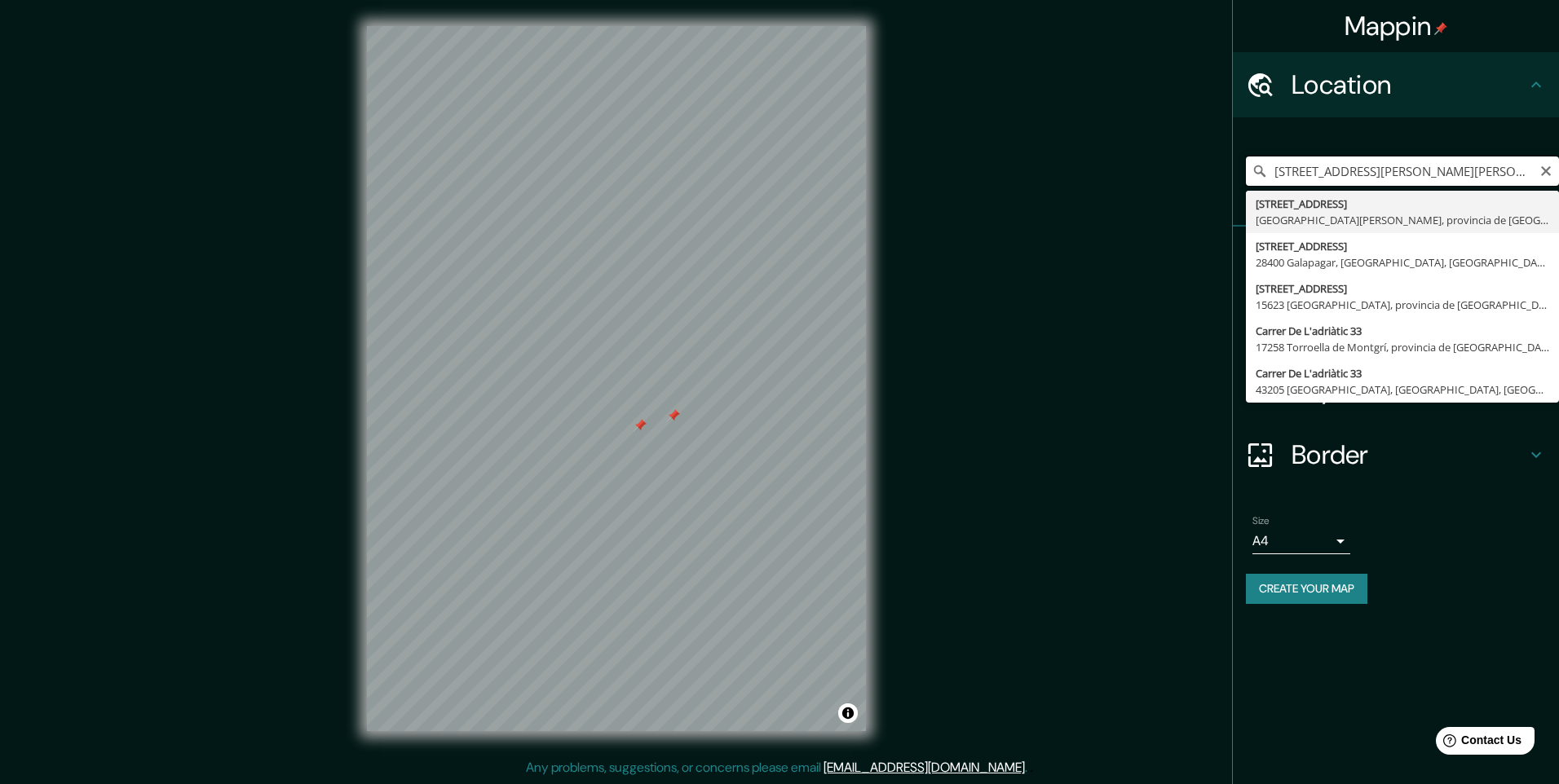
click at [671, 415] on div at bounding box center [673, 415] width 13 height 13
type input "[STREET_ADDRESS][PERSON_NAME][PERSON_NAME]"
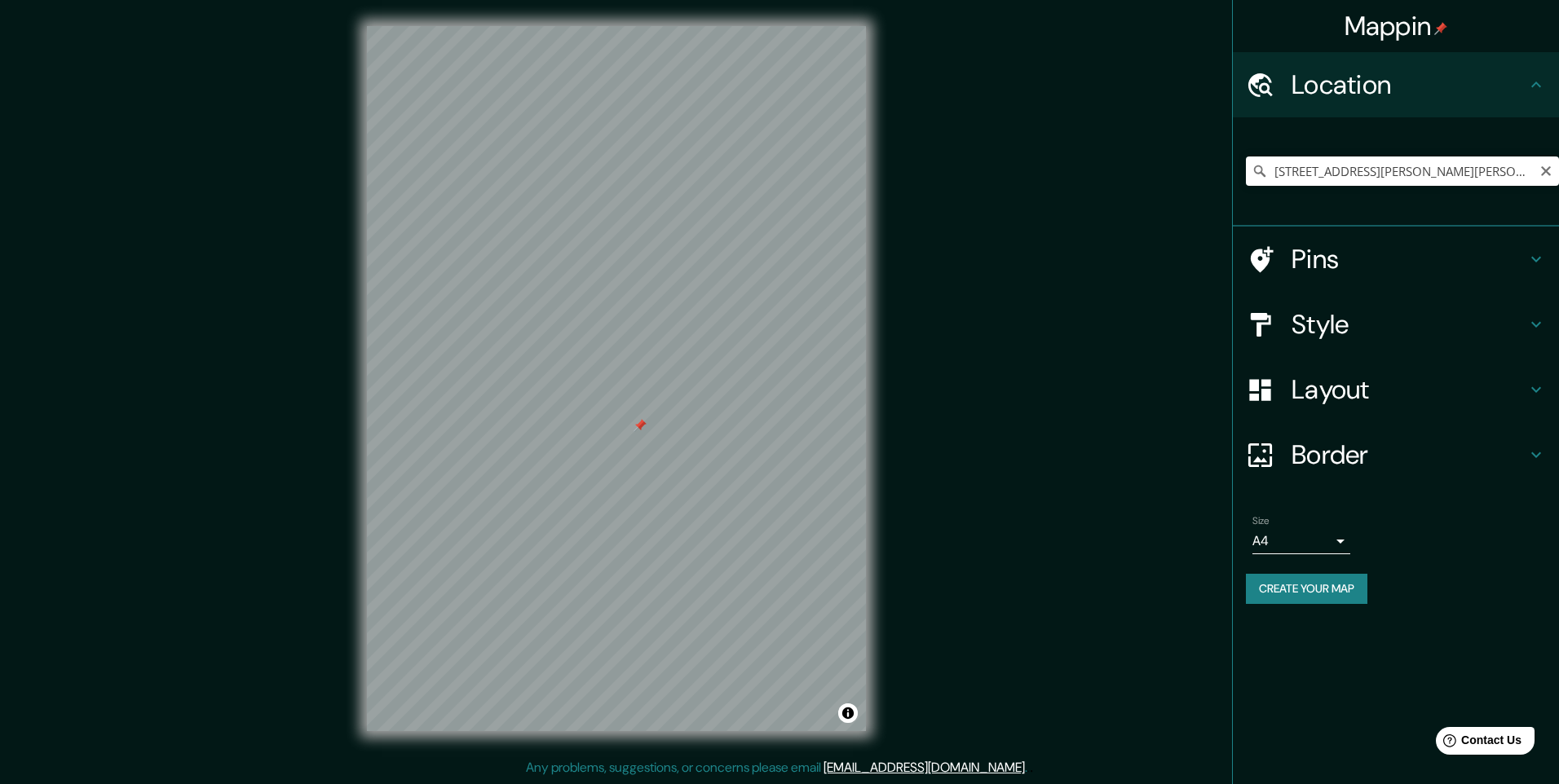
drag, startPoint x: 671, startPoint y: 415, endPoint x: 959, endPoint y: 346, distance: 296.2
click at [959, 346] on div "Mappin Location [STREET_ADDRESS][PERSON_NAME][PERSON_NAME] [STREET_ADDRESS][PER…" at bounding box center [779, 392] width 1559 height 784
click at [636, 426] on div at bounding box center [640, 425] width 13 height 13
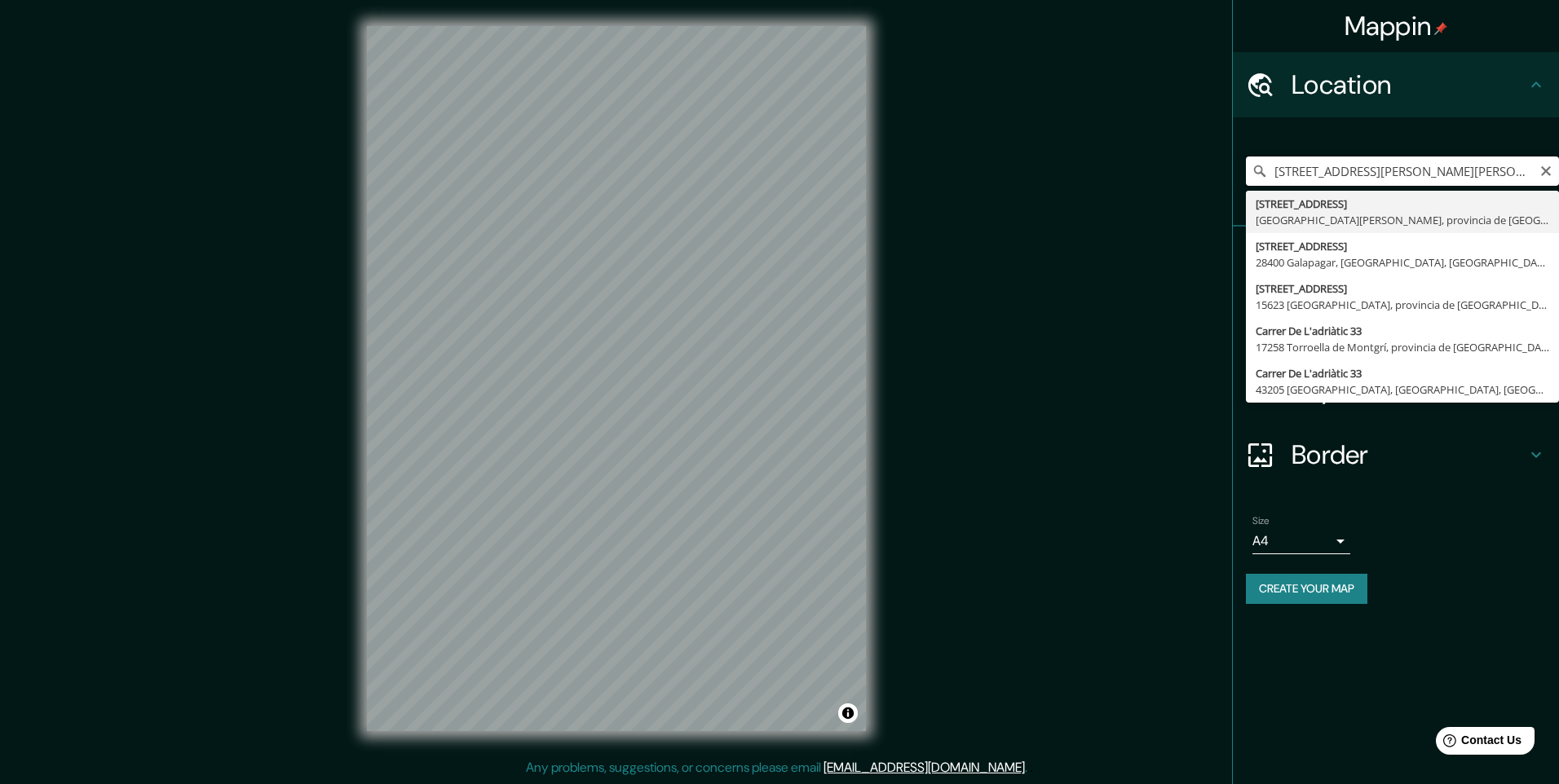
click at [1391, 168] on input "[STREET_ADDRESS][PERSON_NAME][PERSON_NAME]" at bounding box center [1403, 171] width 313 height 30
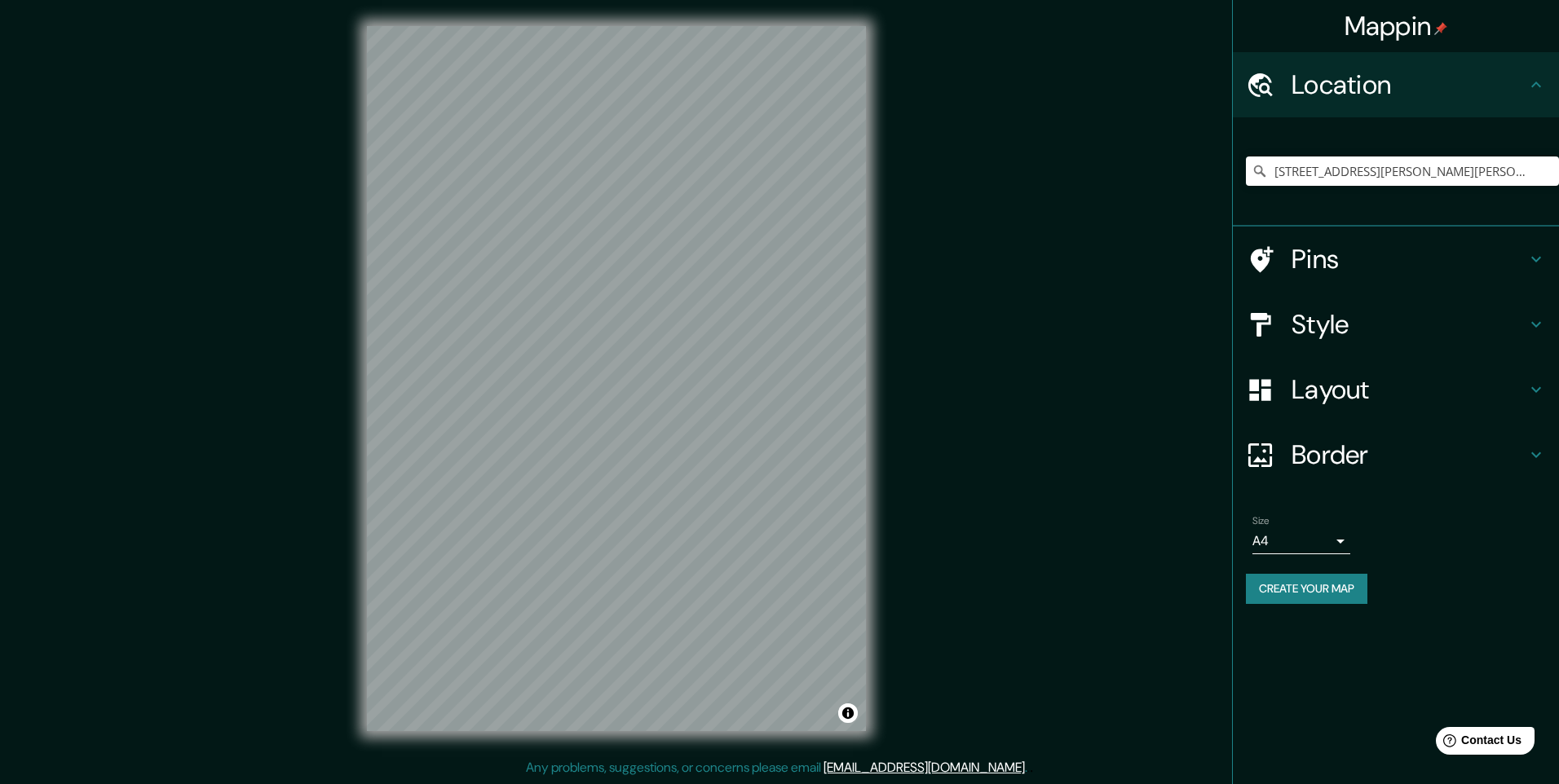
click at [1447, 238] on div "Pins" at bounding box center [1397, 259] width 327 height 65
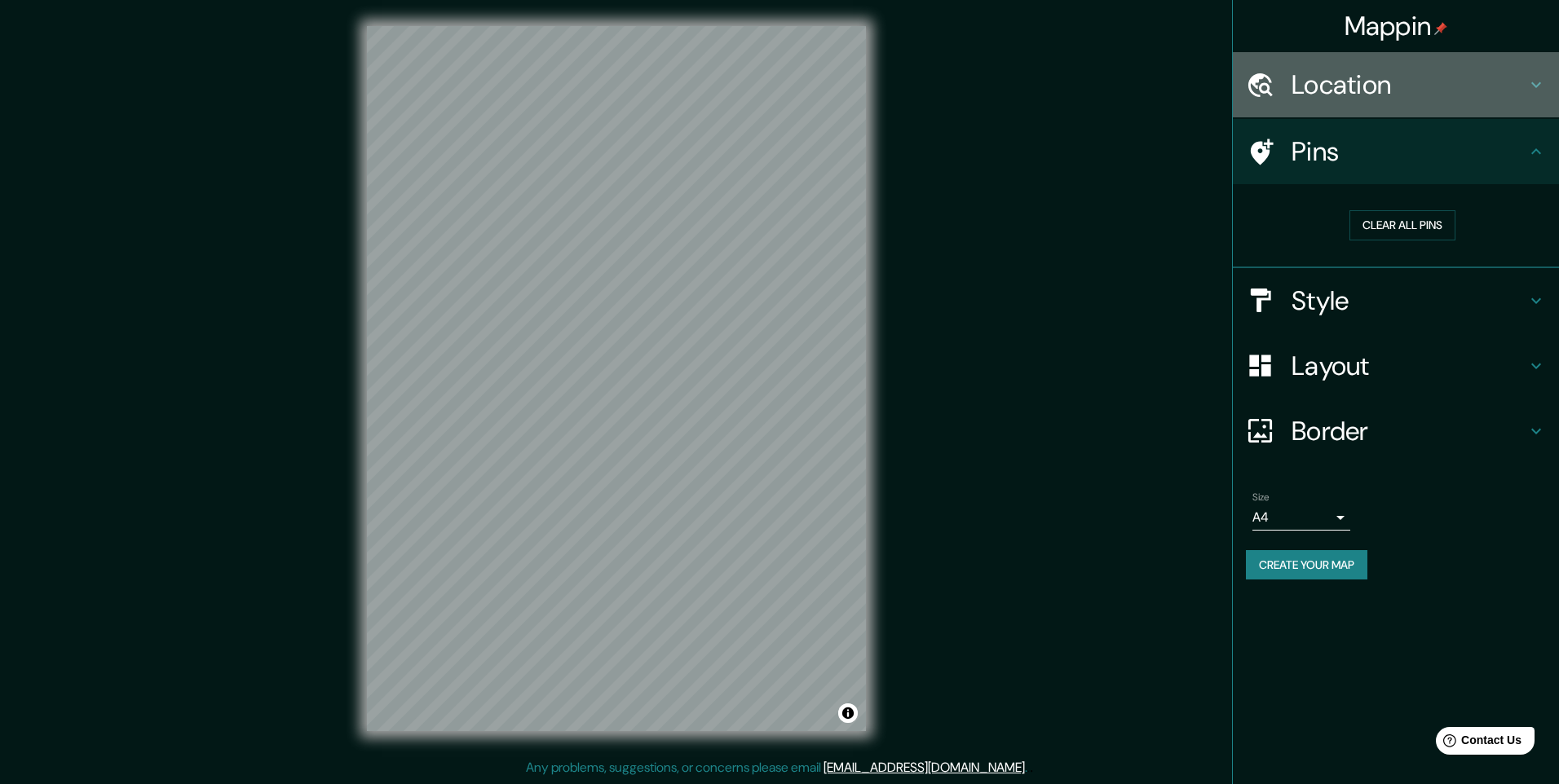
click at [1404, 106] on div "Location" at bounding box center [1397, 84] width 327 height 65
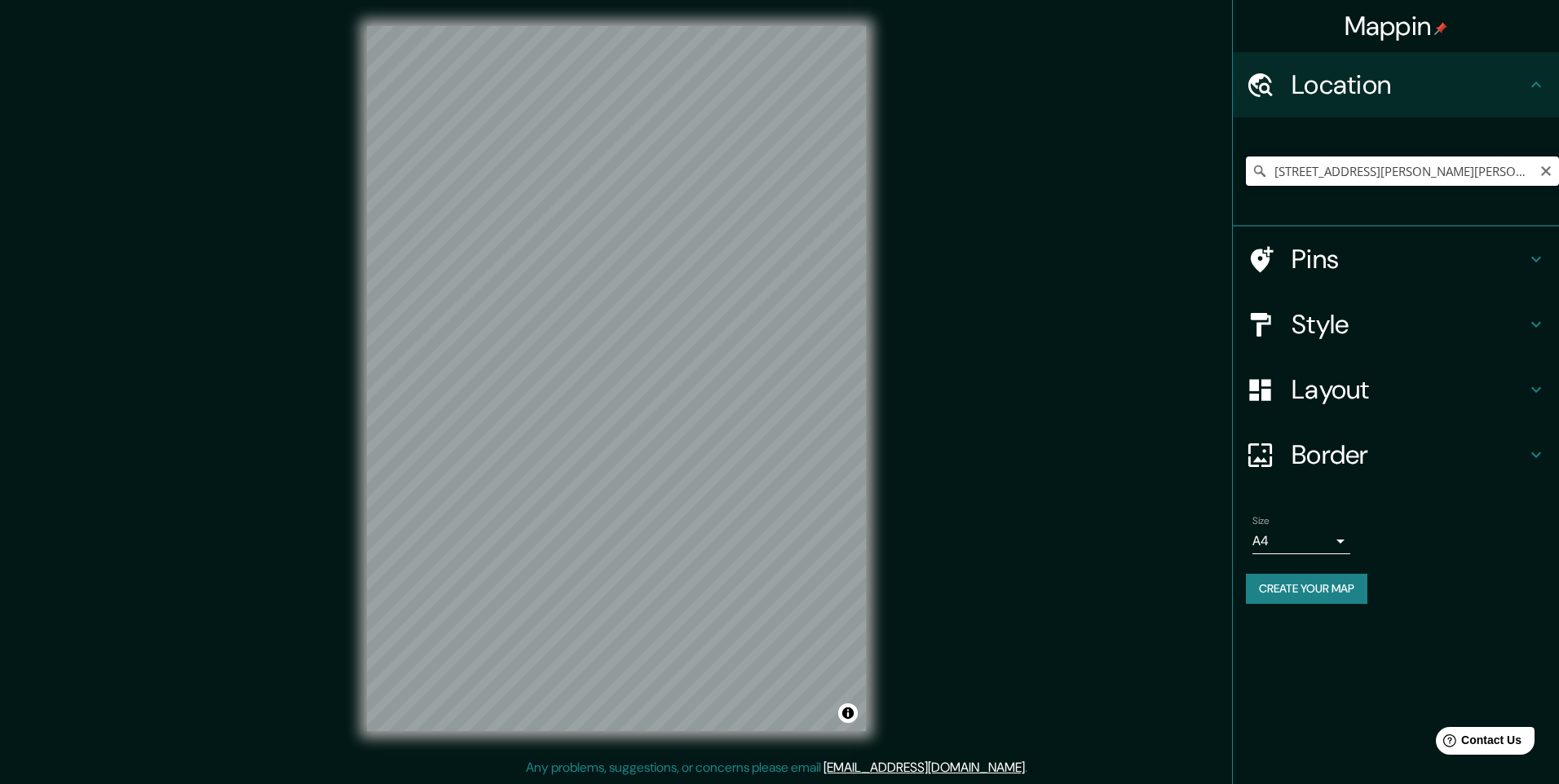
click at [1420, 165] on input "[STREET_ADDRESS][PERSON_NAME][PERSON_NAME]" at bounding box center [1403, 171] width 313 height 30
click at [1297, 278] on div "Pins" at bounding box center [1397, 259] width 327 height 65
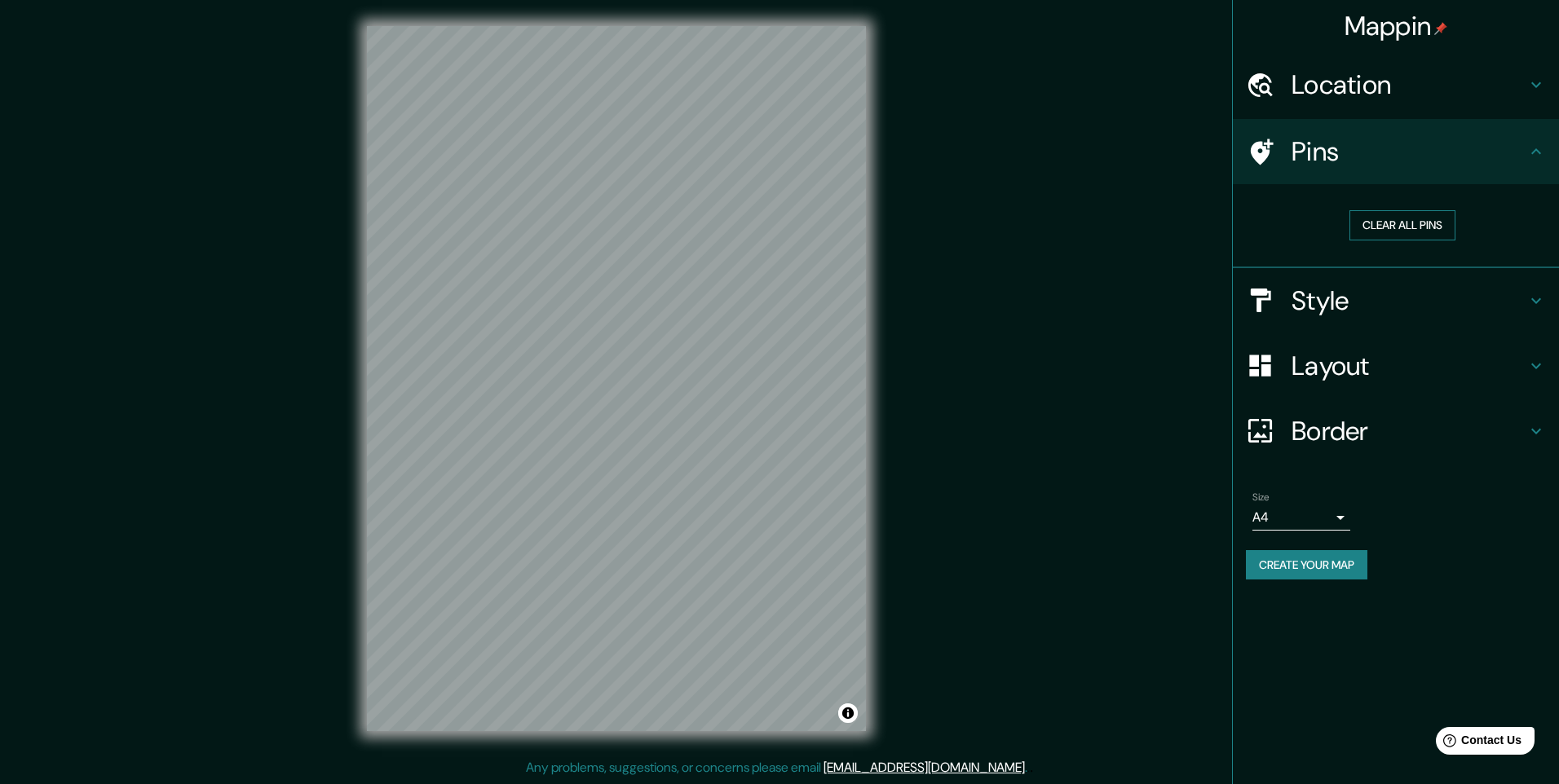
click at [1409, 213] on button "Clear all pins" at bounding box center [1403, 224] width 106 height 30
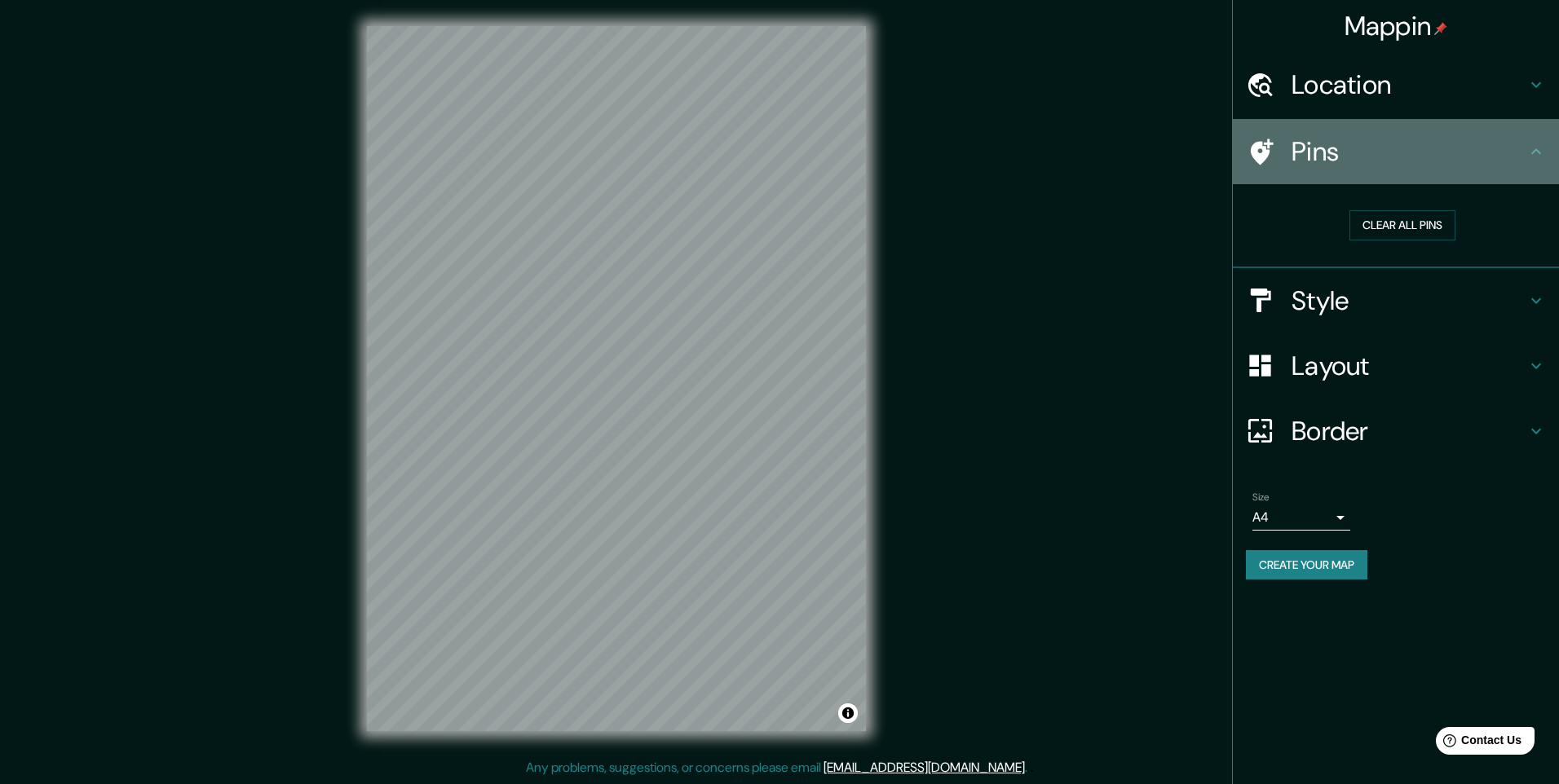
click at [1299, 151] on h4 "Pins" at bounding box center [1409, 151] width 235 height 32
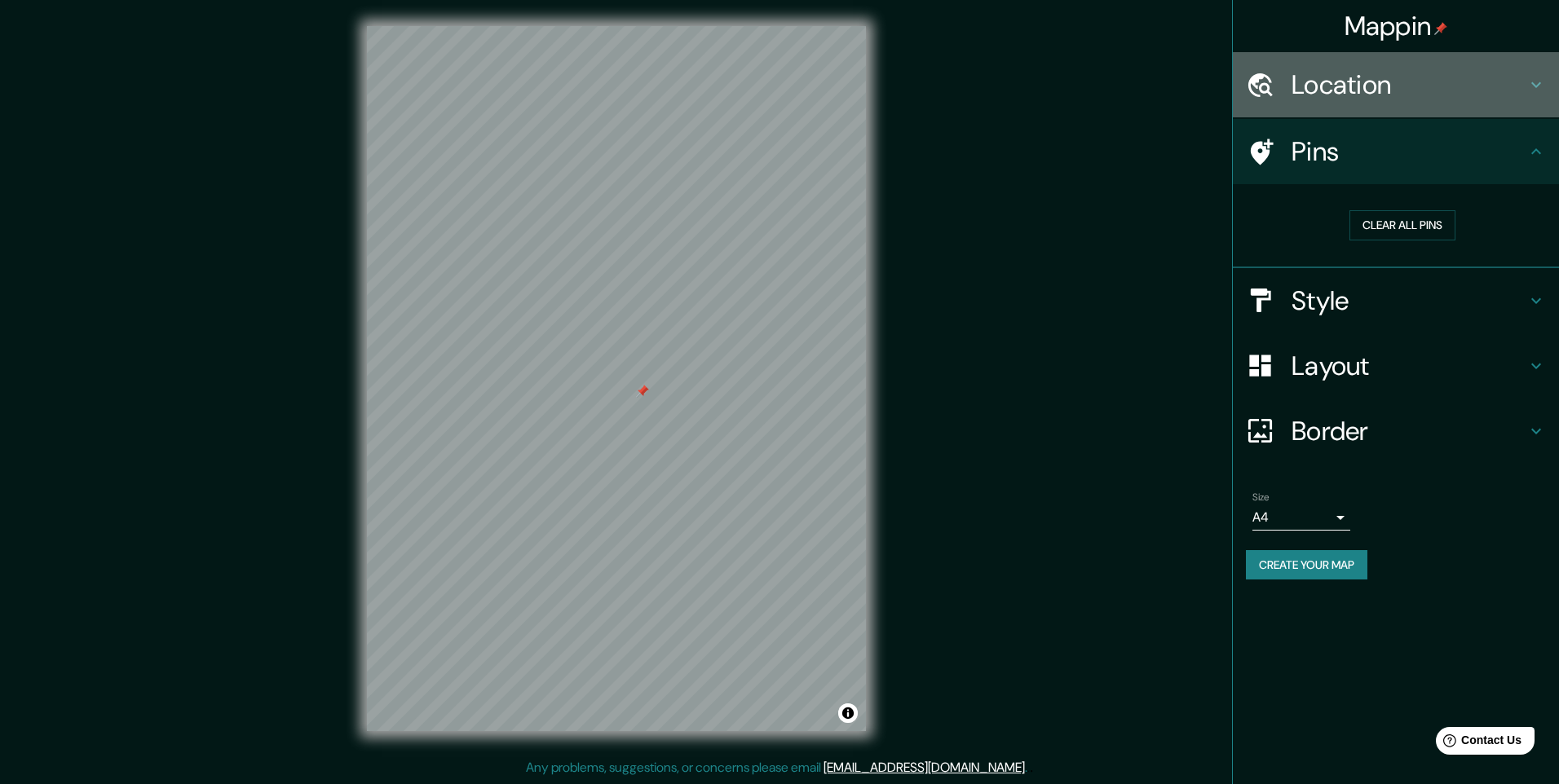
click at [1347, 99] on h4 "Location" at bounding box center [1409, 85] width 235 height 32
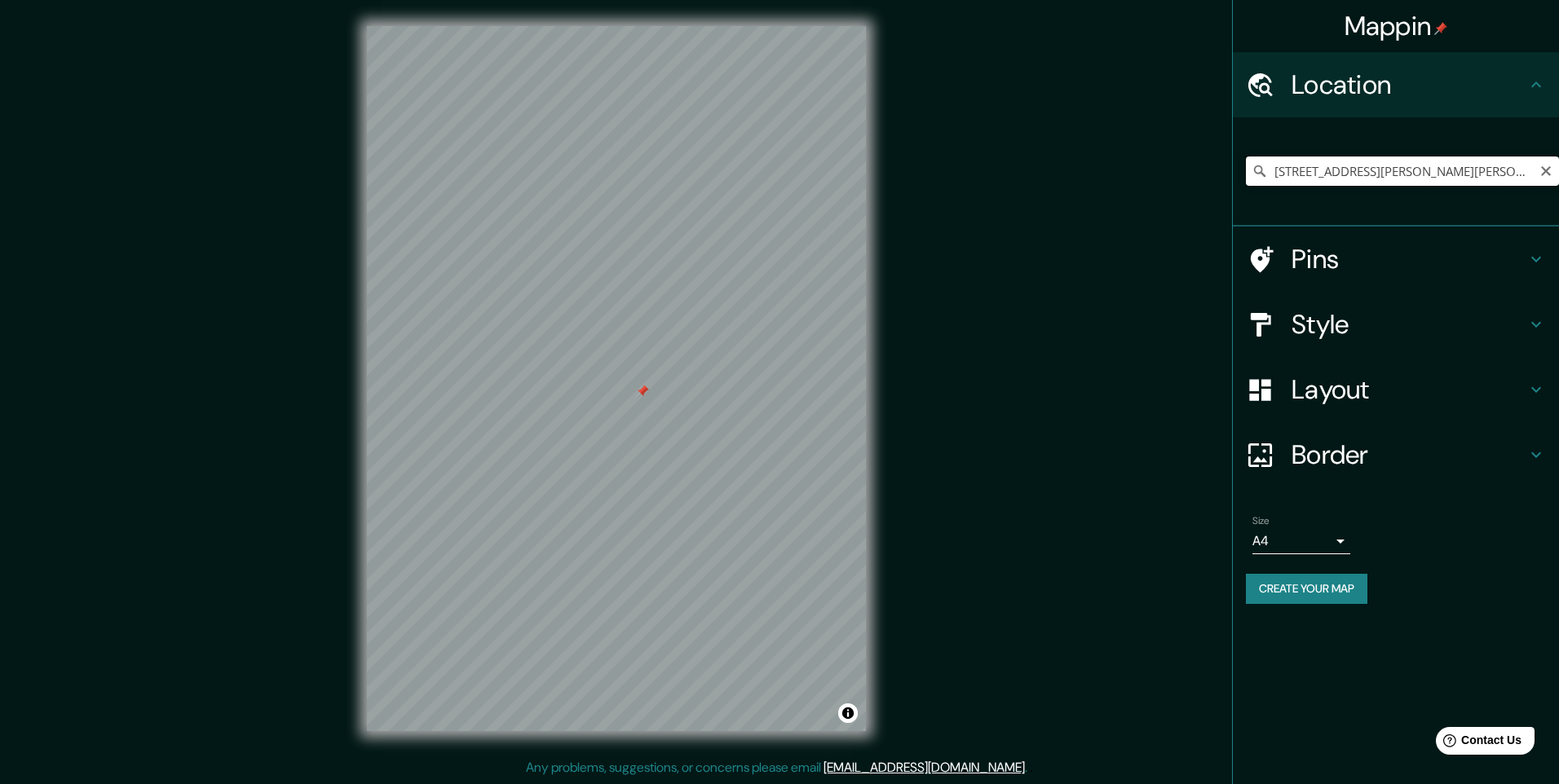
click at [1369, 167] on input "[STREET_ADDRESS][PERSON_NAME][PERSON_NAME]" at bounding box center [1403, 171] width 313 height 30
click at [1541, 175] on icon "Clear" at bounding box center [1545, 171] width 13 height 13
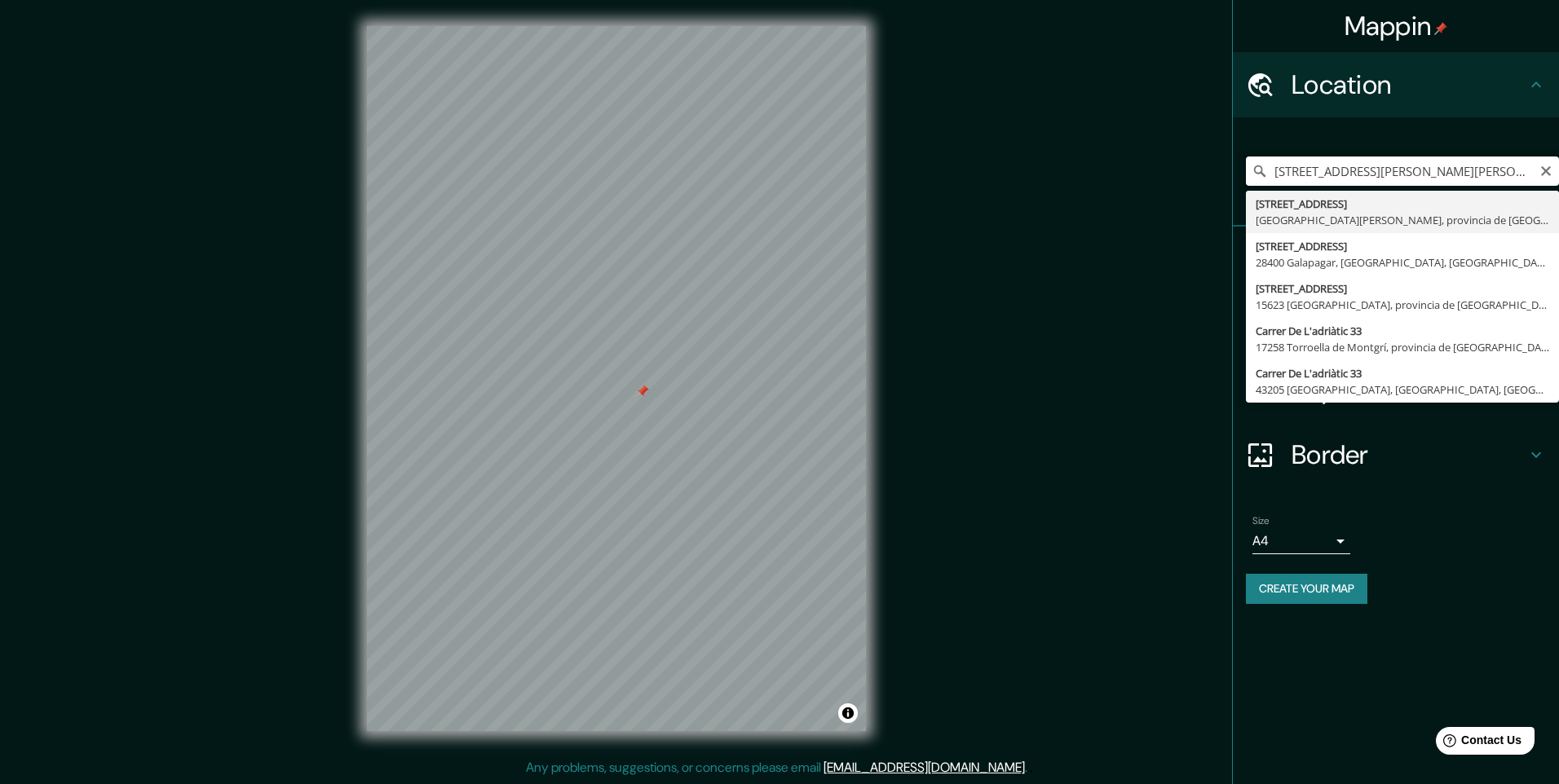
type input "[STREET_ADDRESS][PERSON_NAME][PERSON_NAME]"
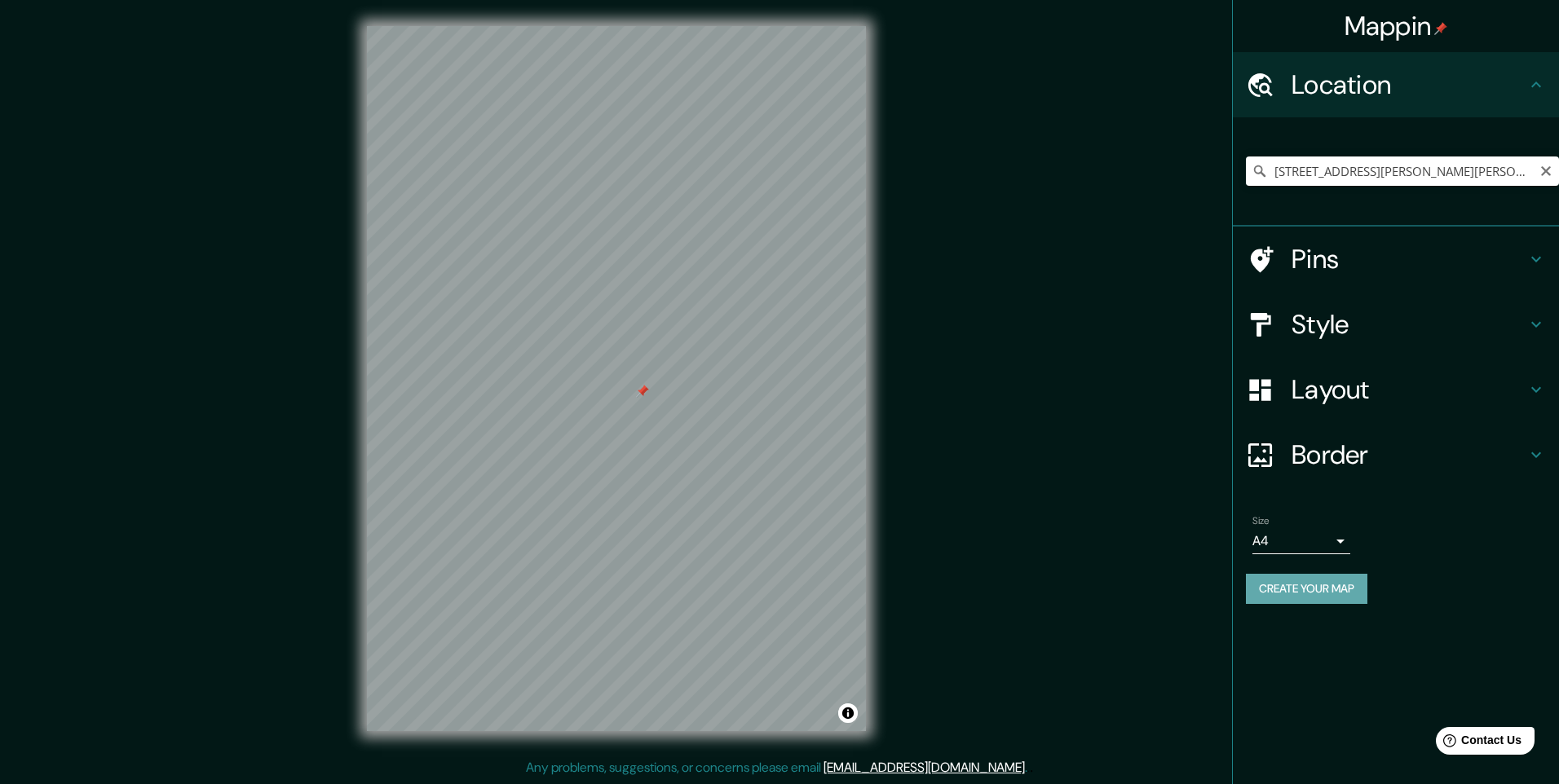
click at [1340, 598] on button "Create your map" at bounding box center [1306, 588] width 122 height 30
click at [1277, 588] on button "Create your map" at bounding box center [1306, 588] width 122 height 30
click at [1295, 586] on button "Create your map" at bounding box center [1306, 588] width 122 height 30
drag, startPoint x: 1295, startPoint y: 586, endPoint x: 1138, endPoint y: 366, distance: 270.3
click at [1138, 366] on div "Mappin Location [STREET_ADDRESS][PERSON_NAME][PERSON_NAME] Pins Style Layout Bo…" at bounding box center [779, 392] width 1559 height 784
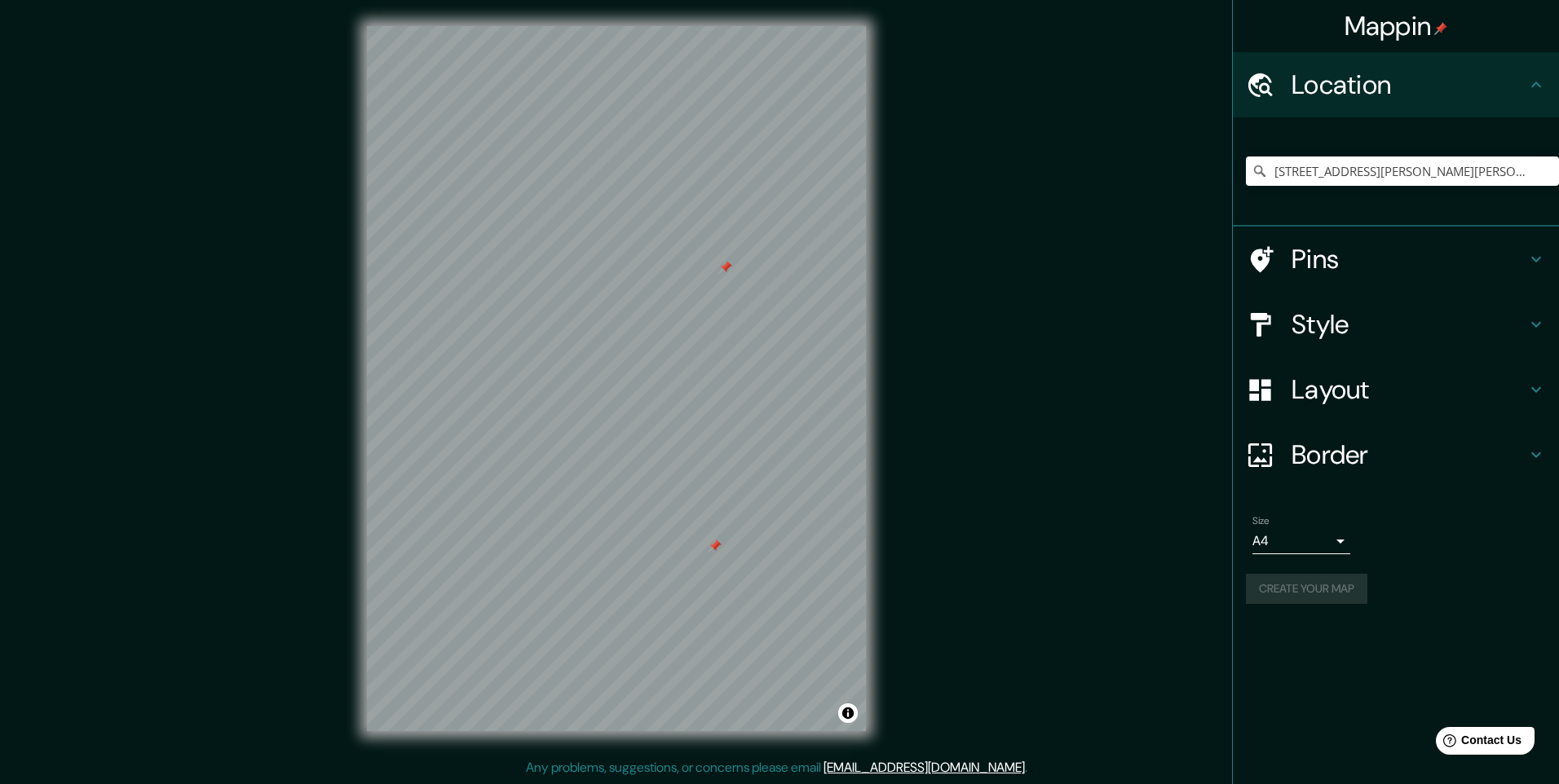
click at [725, 273] on div at bounding box center [725, 267] width 13 height 13
click at [1480, 65] on div "Location" at bounding box center [1397, 84] width 327 height 65
click at [1442, 26] on img at bounding box center [1441, 28] width 13 height 13
click at [1426, 23] on h4 "Mappin" at bounding box center [1397, 26] width 104 height 32
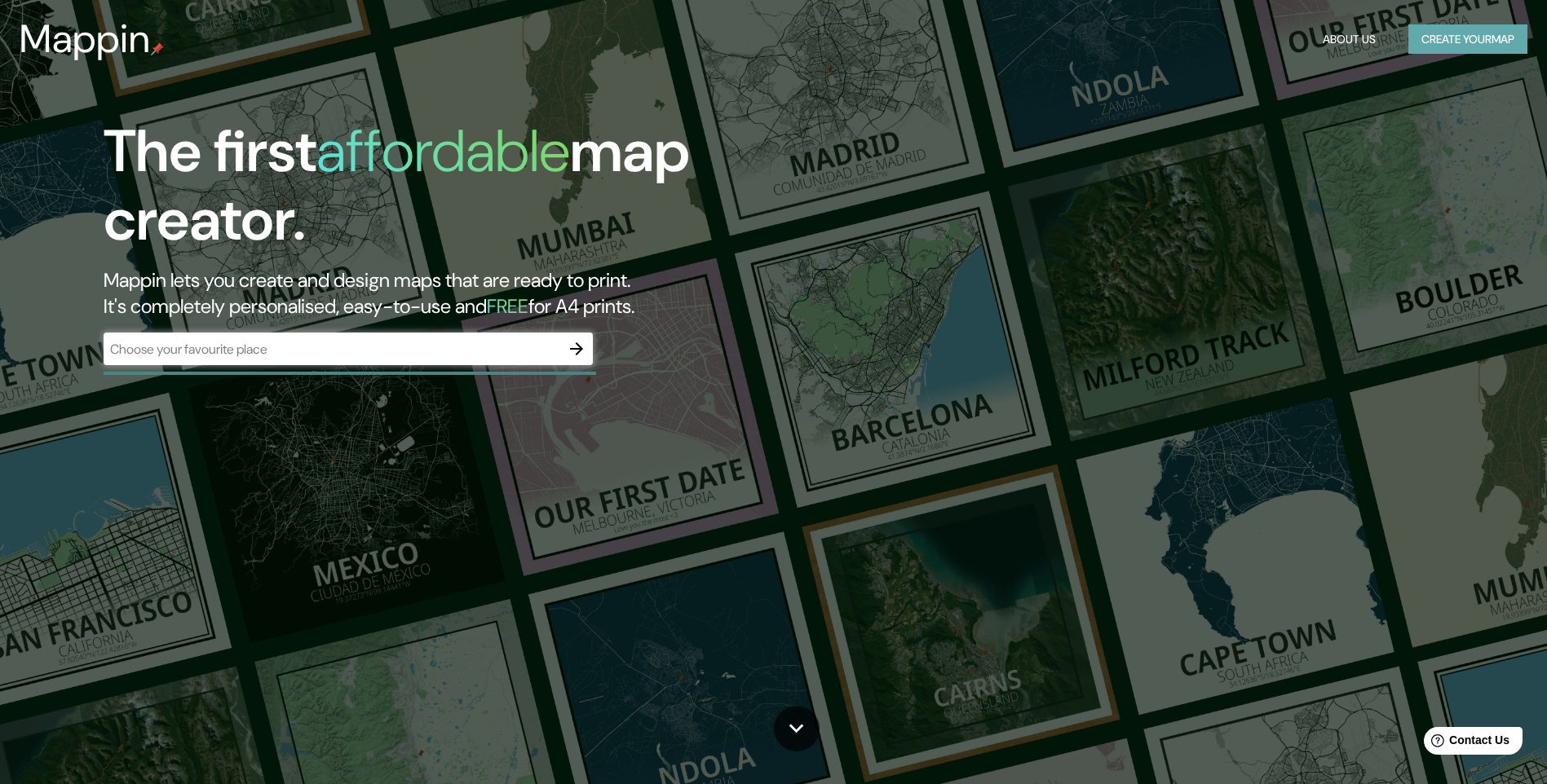
click at [1422, 43] on button "Create your map" at bounding box center [1468, 39] width 119 height 30
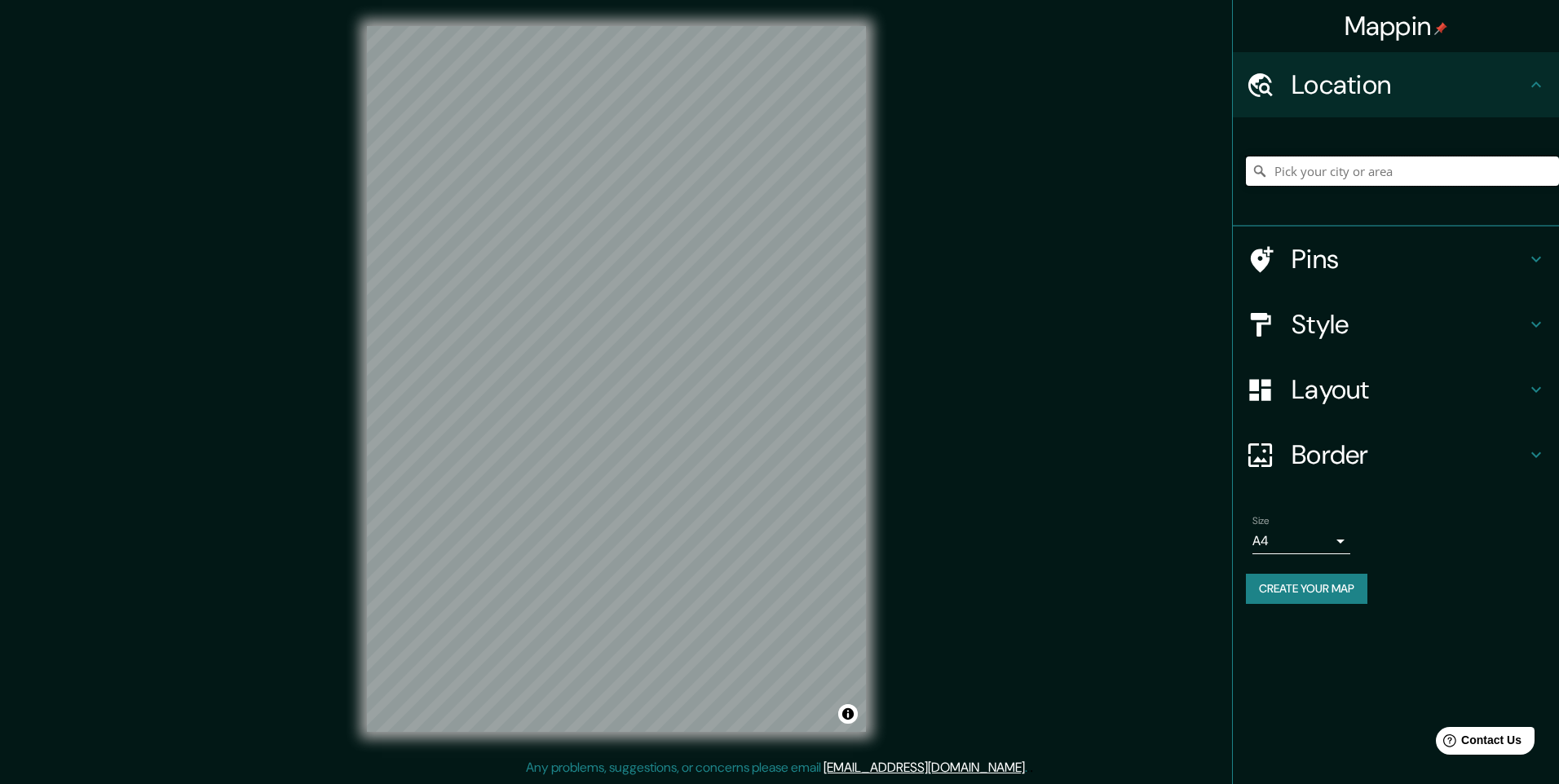
click at [1350, 173] on input "Pick your city or area" at bounding box center [1403, 171] width 313 height 30
click at [1348, 179] on input "c.adria" at bounding box center [1403, 171] width 313 height 30
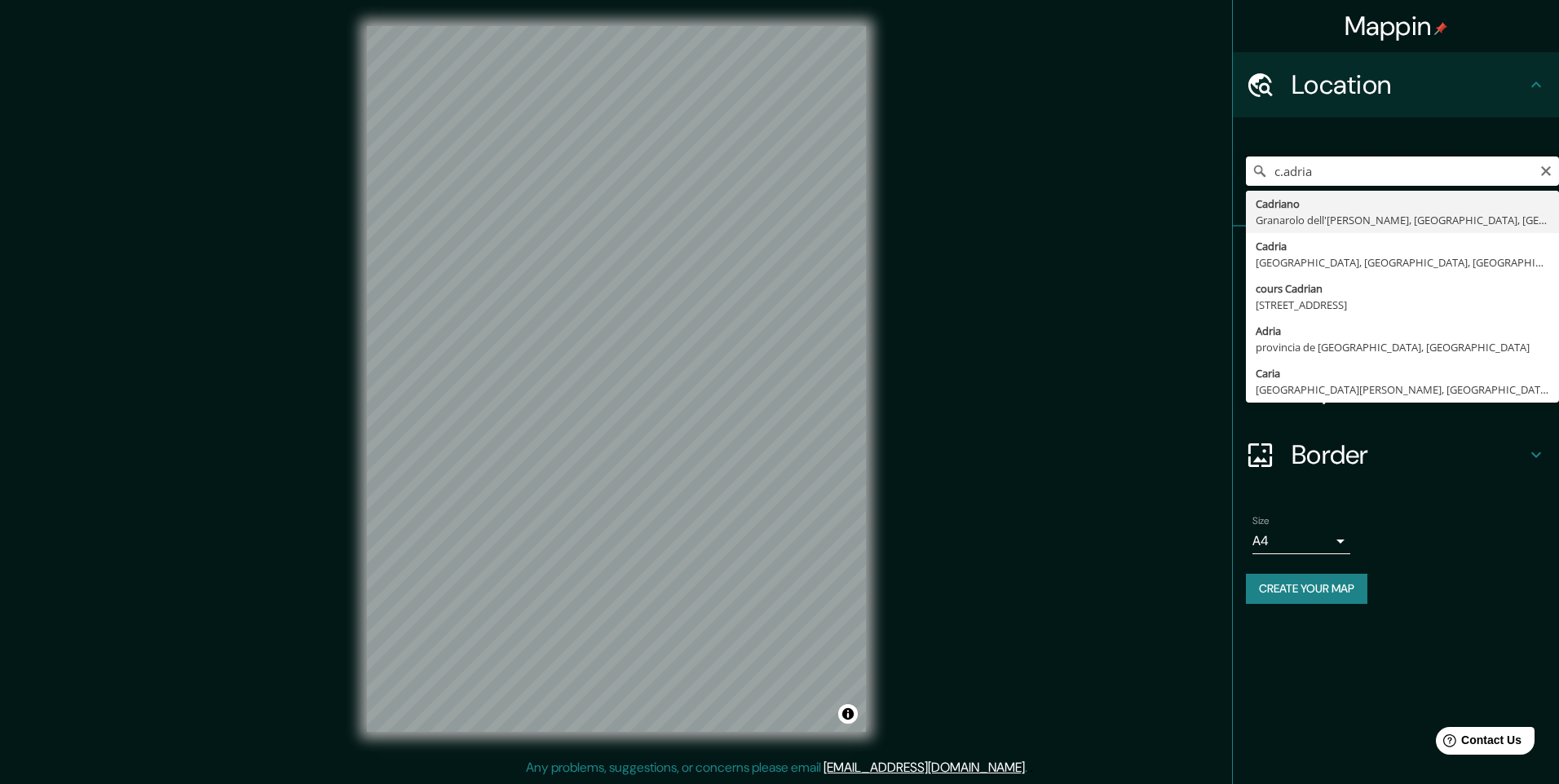
click at [1283, 172] on input "c.adria" at bounding box center [1403, 171] width 313 height 30
click at [1337, 172] on input "c. adria" at bounding box center [1403, 171] width 313 height 30
type input "[STREET_ADDRESS][PERSON_NAME][PERSON_NAME]"
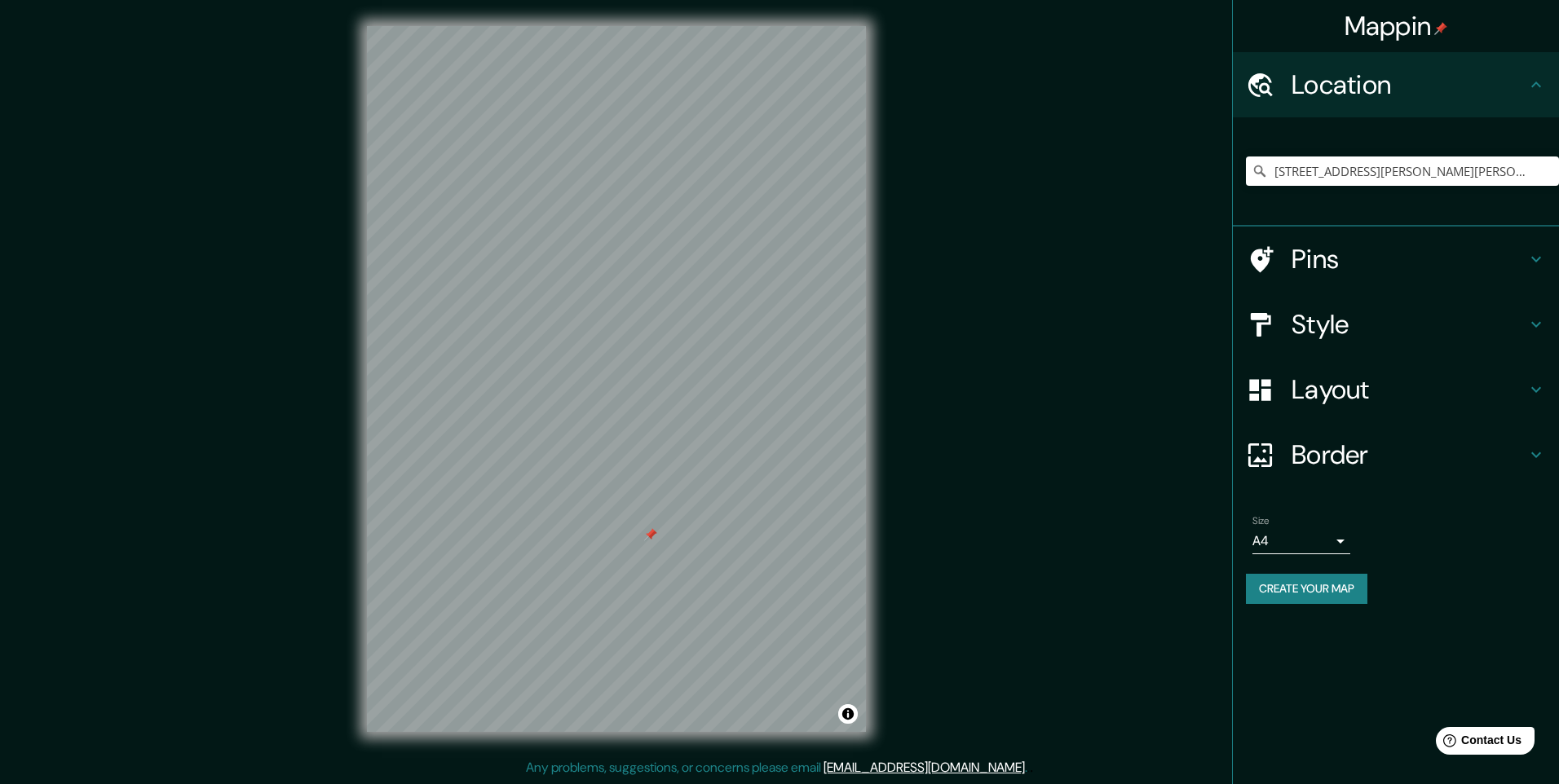
click at [1409, 389] on h4 "Layout" at bounding box center [1409, 389] width 235 height 32
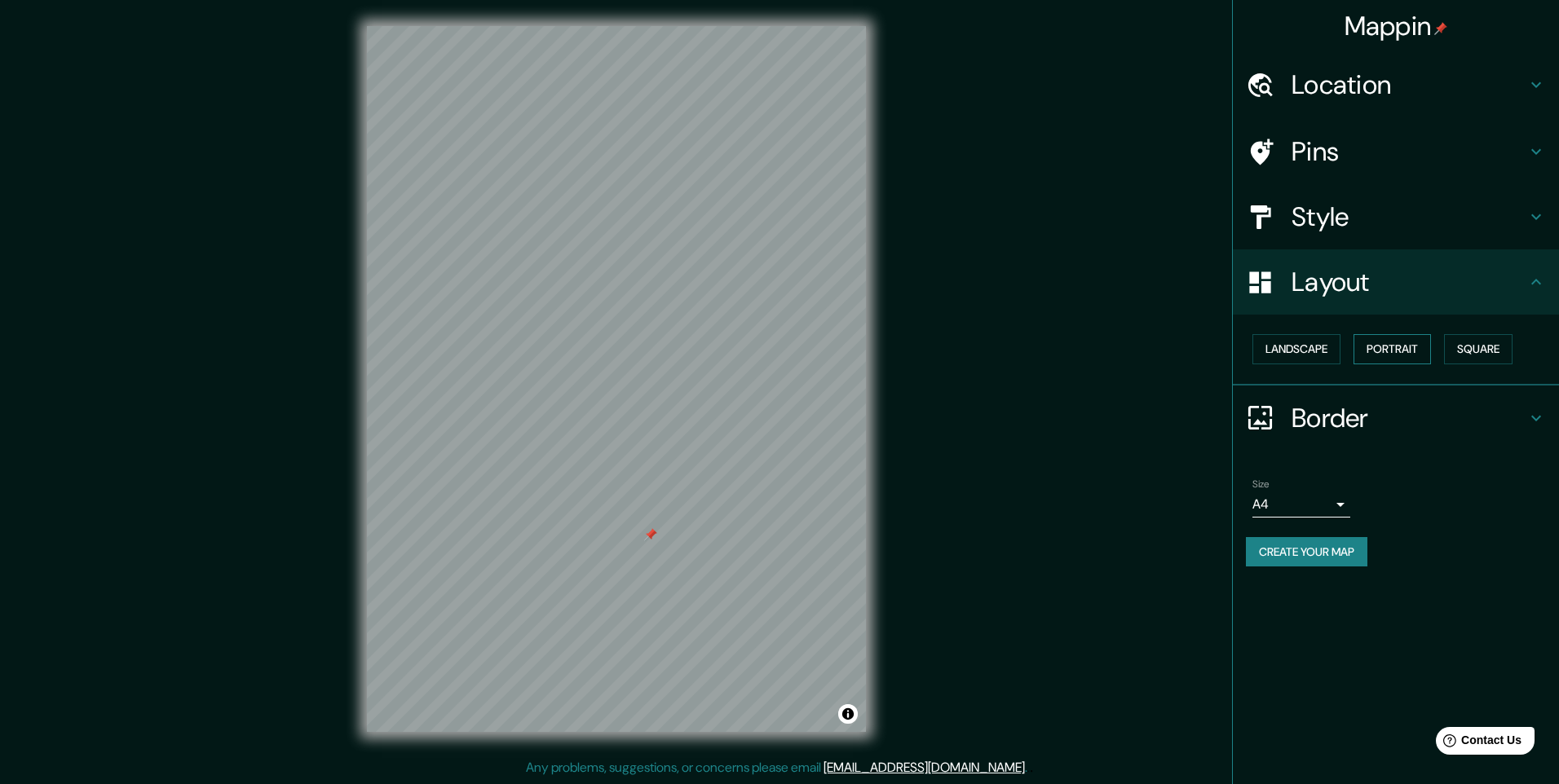
click at [1415, 350] on button "Portrait" at bounding box center [1392, 349] width 77 height 30
click at [1332, 352] on button "Landscape" at bounding box center [1297, 349] width 88 height 30
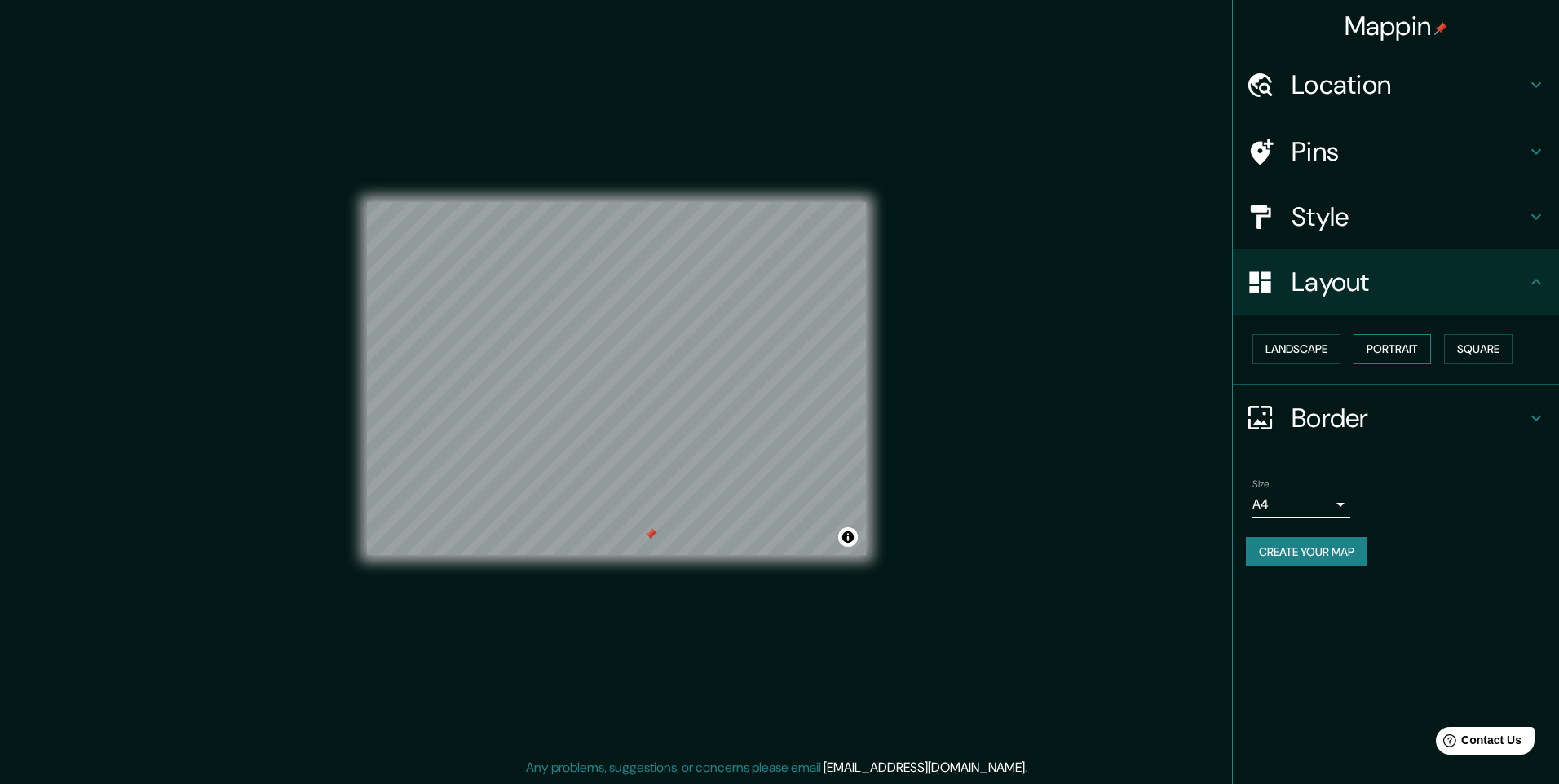
click at [1390, 354] on button "Portrait" at bounding box center [1392, 349] width 77 height 30
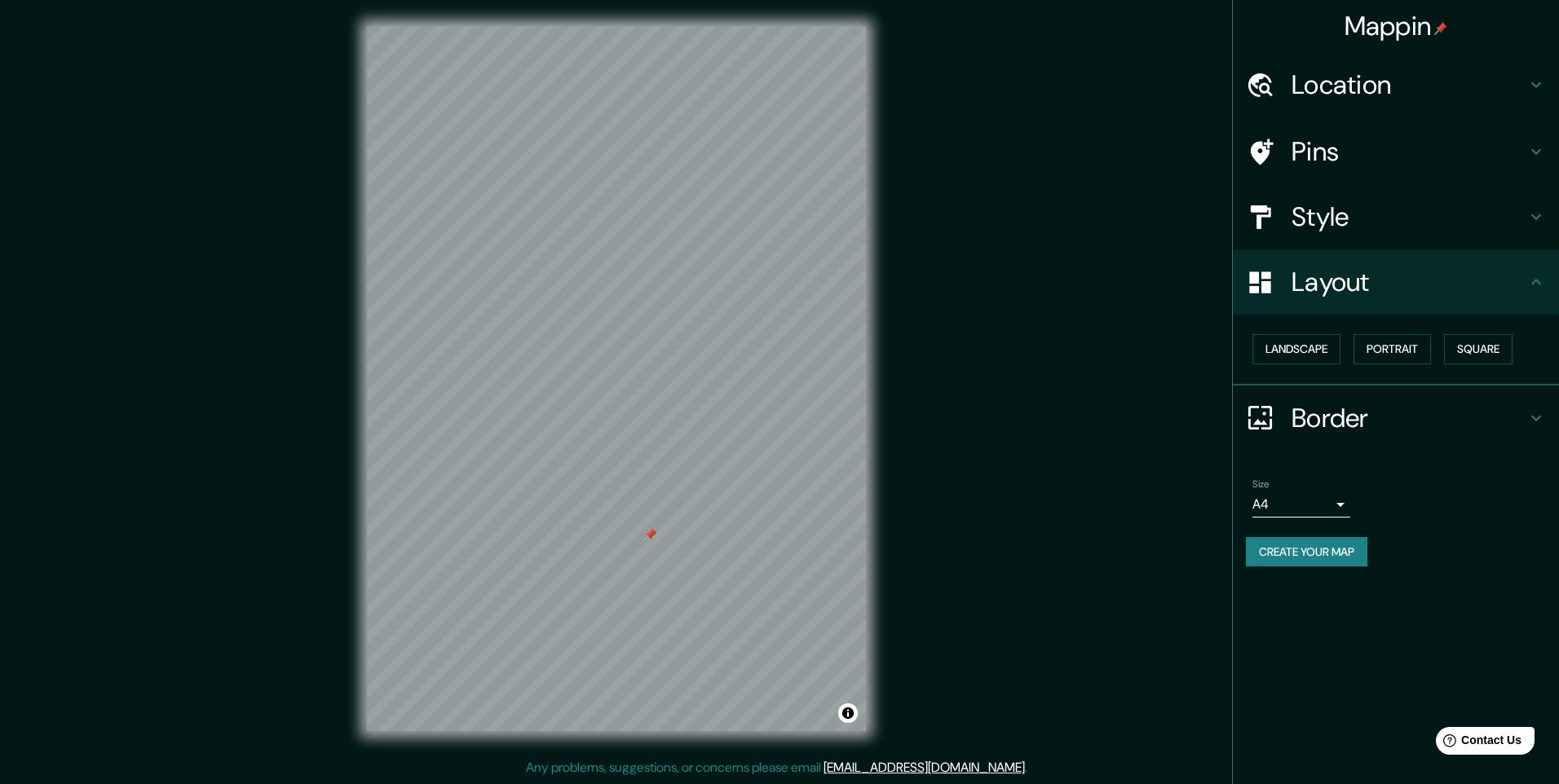
click at [1318, 218] on h4 "Style" at bounding box center [1409, 217] width 235 height 32
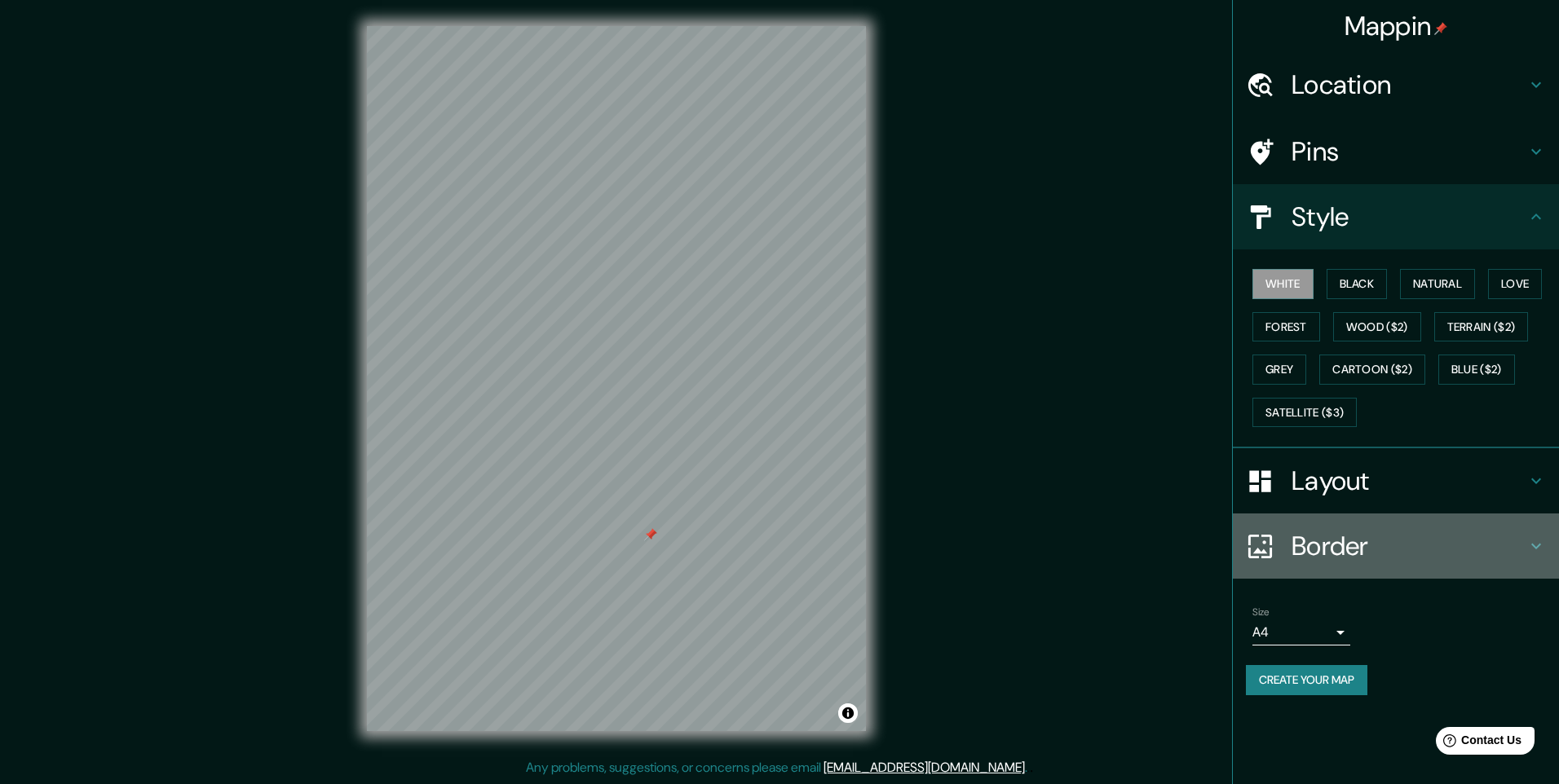
click at [1334, 554] on h4 "Border" at bounding box center [1409, 546] width 235 height 32
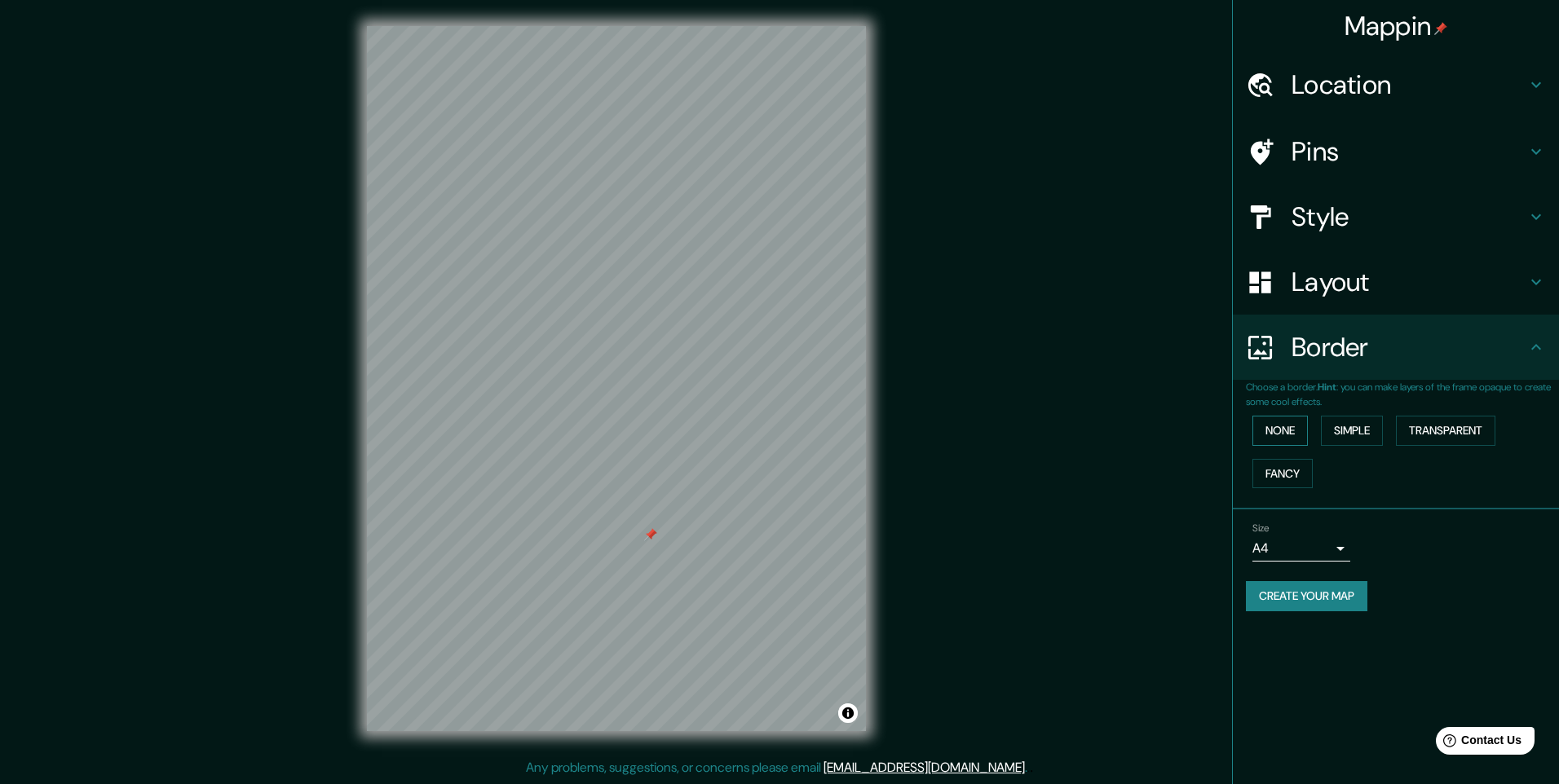
click at [1285, 430] on button "None" at bounding box center [1280, 430] width 55 height 30
click at [1139, 128] on div "Mappin Location [STREET_ADDRESS][PERSON_NAME][PERSON_NAME] [STREET_ADDRESS][PER…" at bounding box center [779, 392] width 1559 height 784
click at [1304, 583] on button "Create your map" at bounding box center [1306, 596] width 122 height 30
drag, startPoint x: 1304, startPoint y: 599, endPoint x: 1259, endPoint y: 650, distance: 68.0
click at [1259, 650] on div "Mappin Location [STREET_ADDRESS][PERSON_NAME][PERSON_NAME] [STREET_ADDRESS][PER…" at bounding box center [1396, 392] width 327 height 784
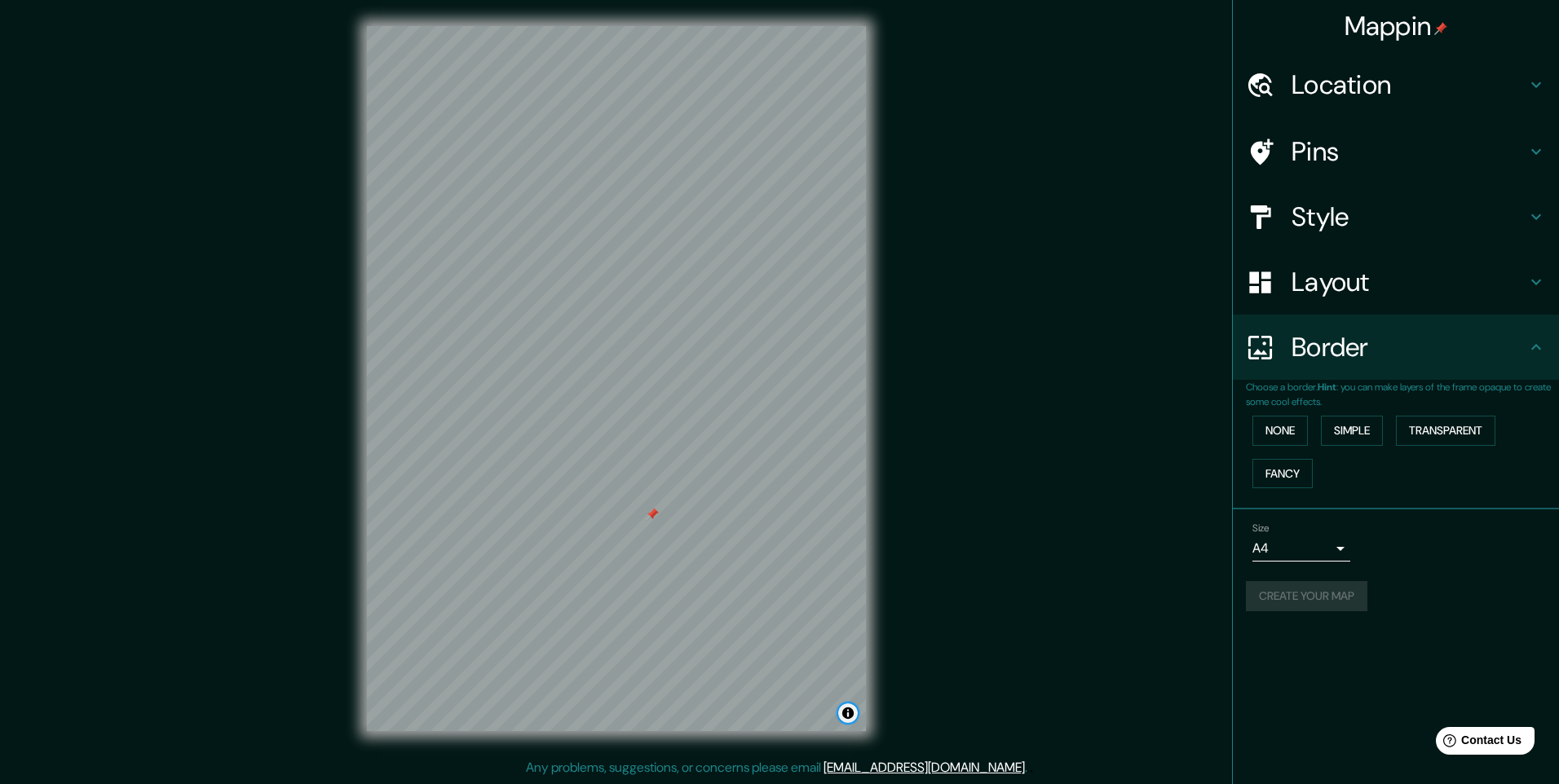
click at [852, 716] on button "Toggle attribution" at bounding box center [848, 713] width 20 height 20
